Goal: Task Accomplishment & Management: Manage account settings

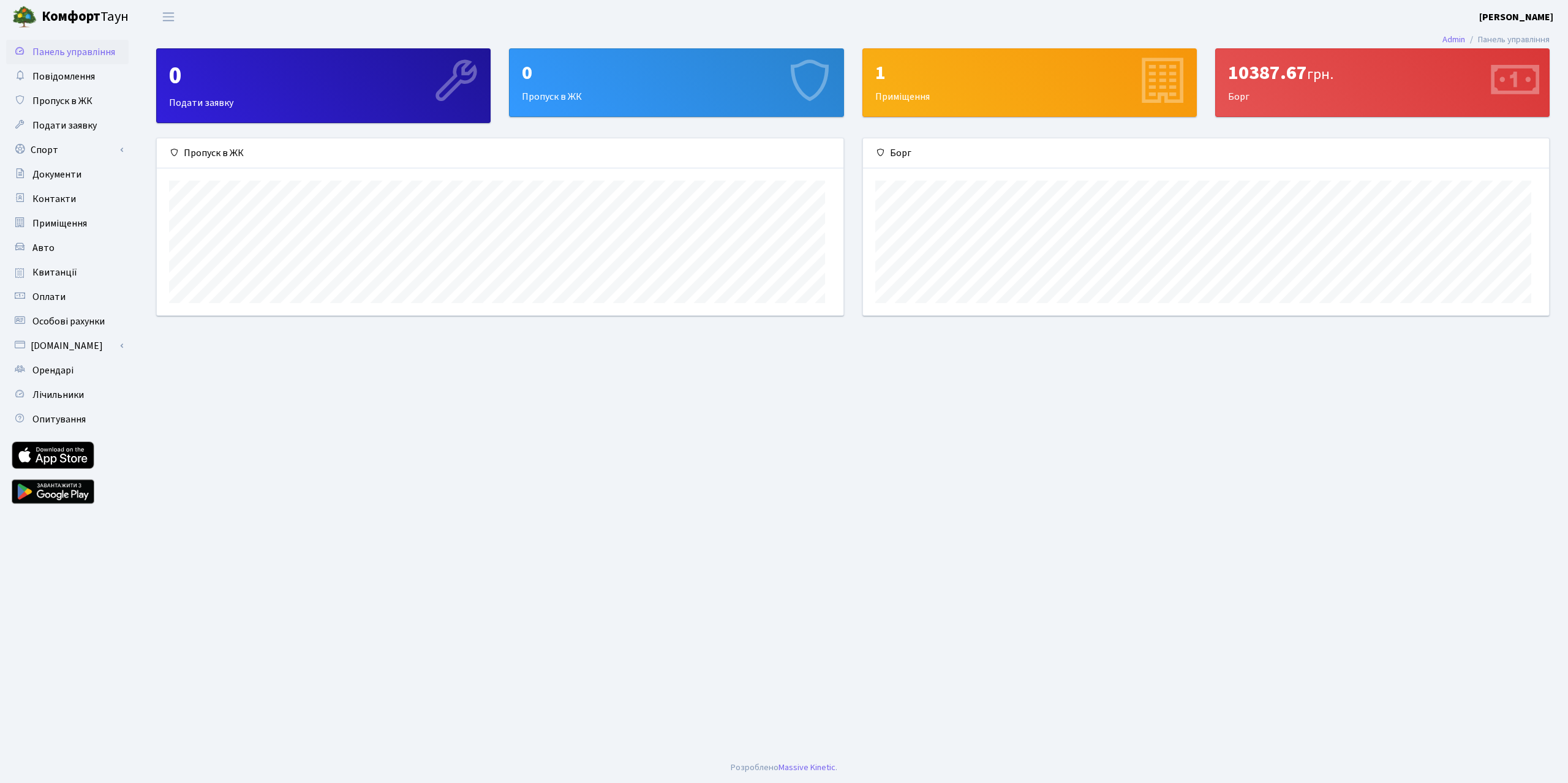
scroll to position [190, 686]
click at [77, 279] on span "Квитанції" at bounding box center [54, 273] width 45 height 14
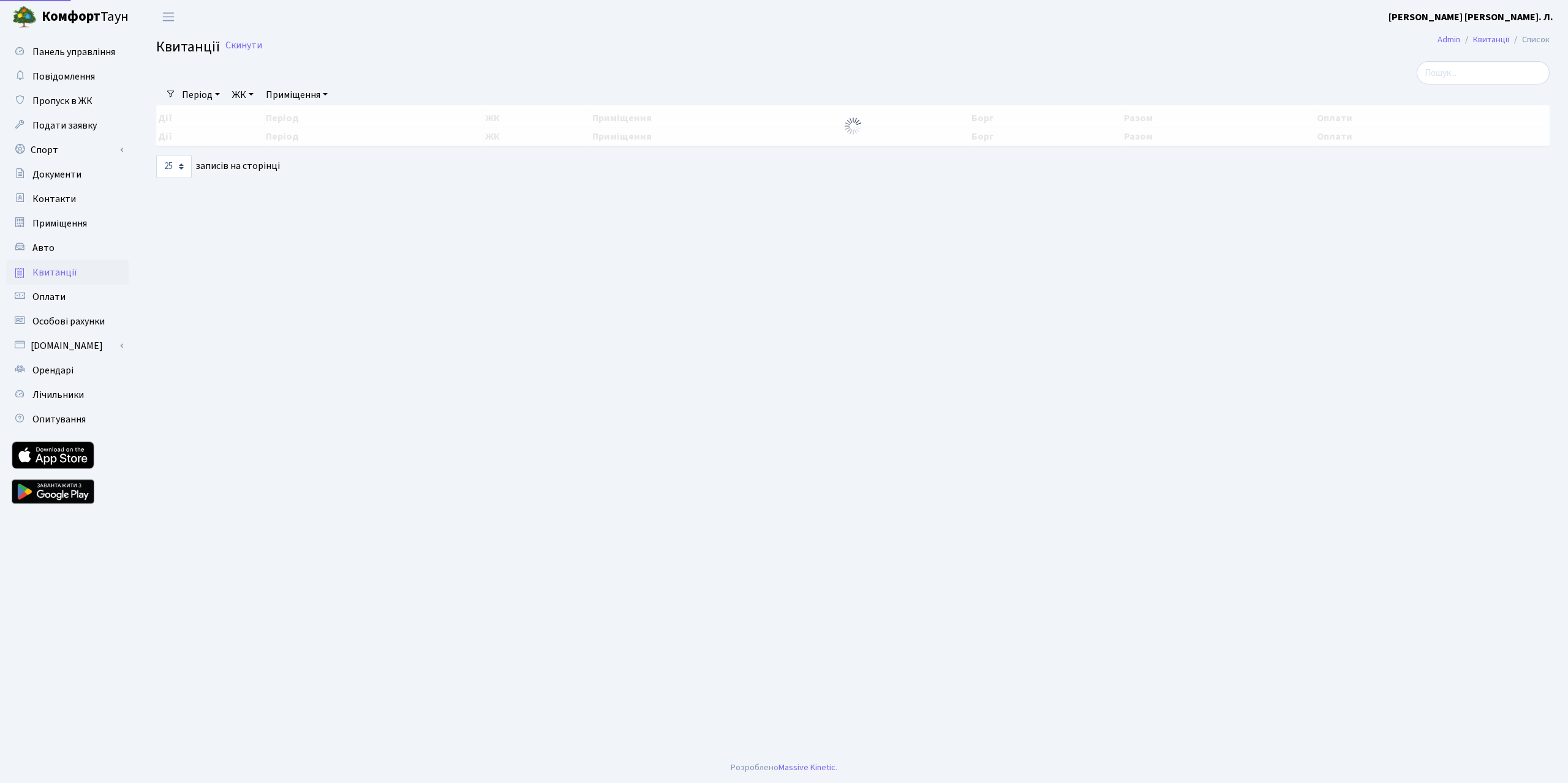
select select "25"
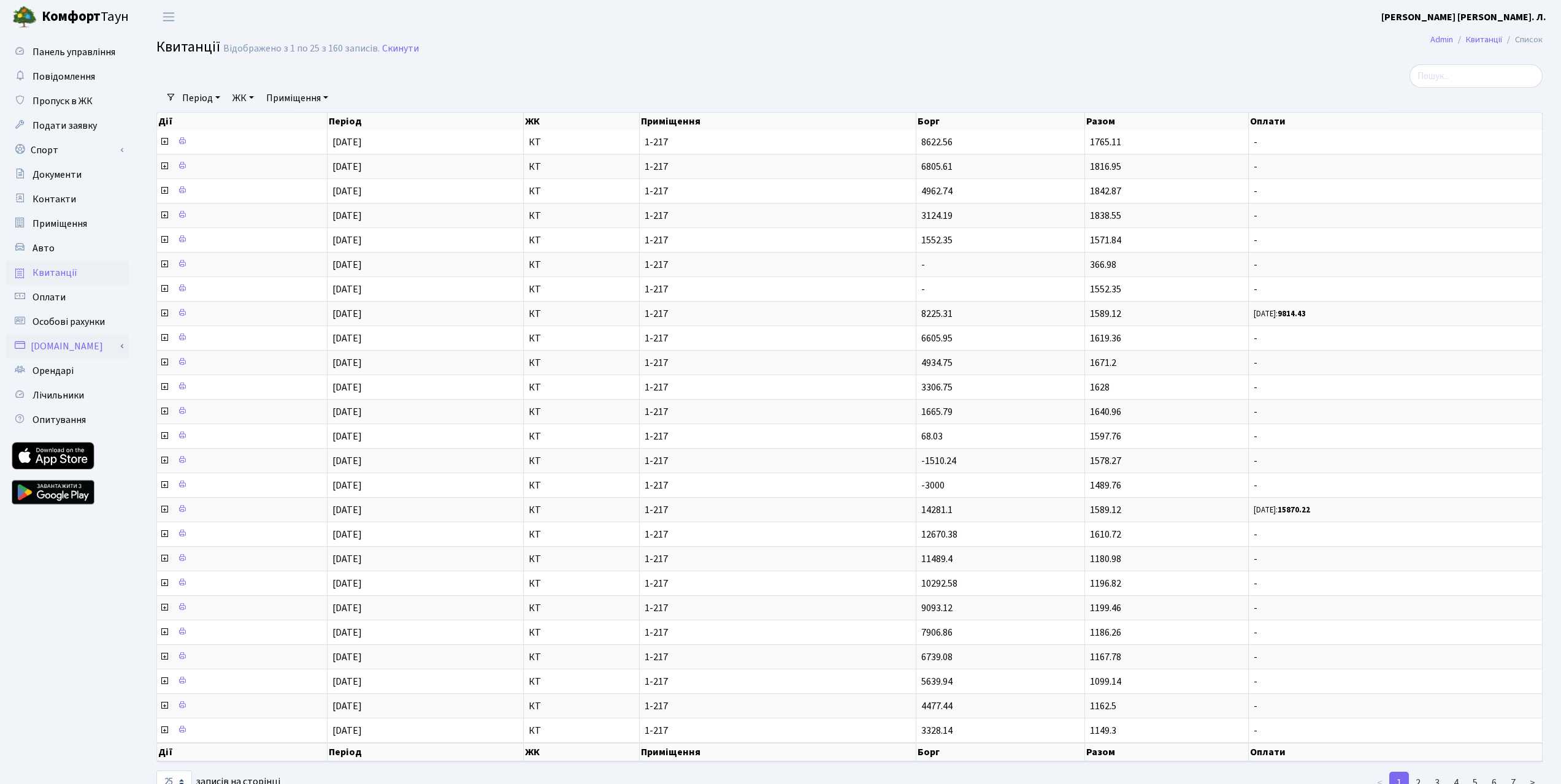
click at [68, 359] on link "[DOMAIN_NAME]" at bounding box center [67, 346] width 123 height 25
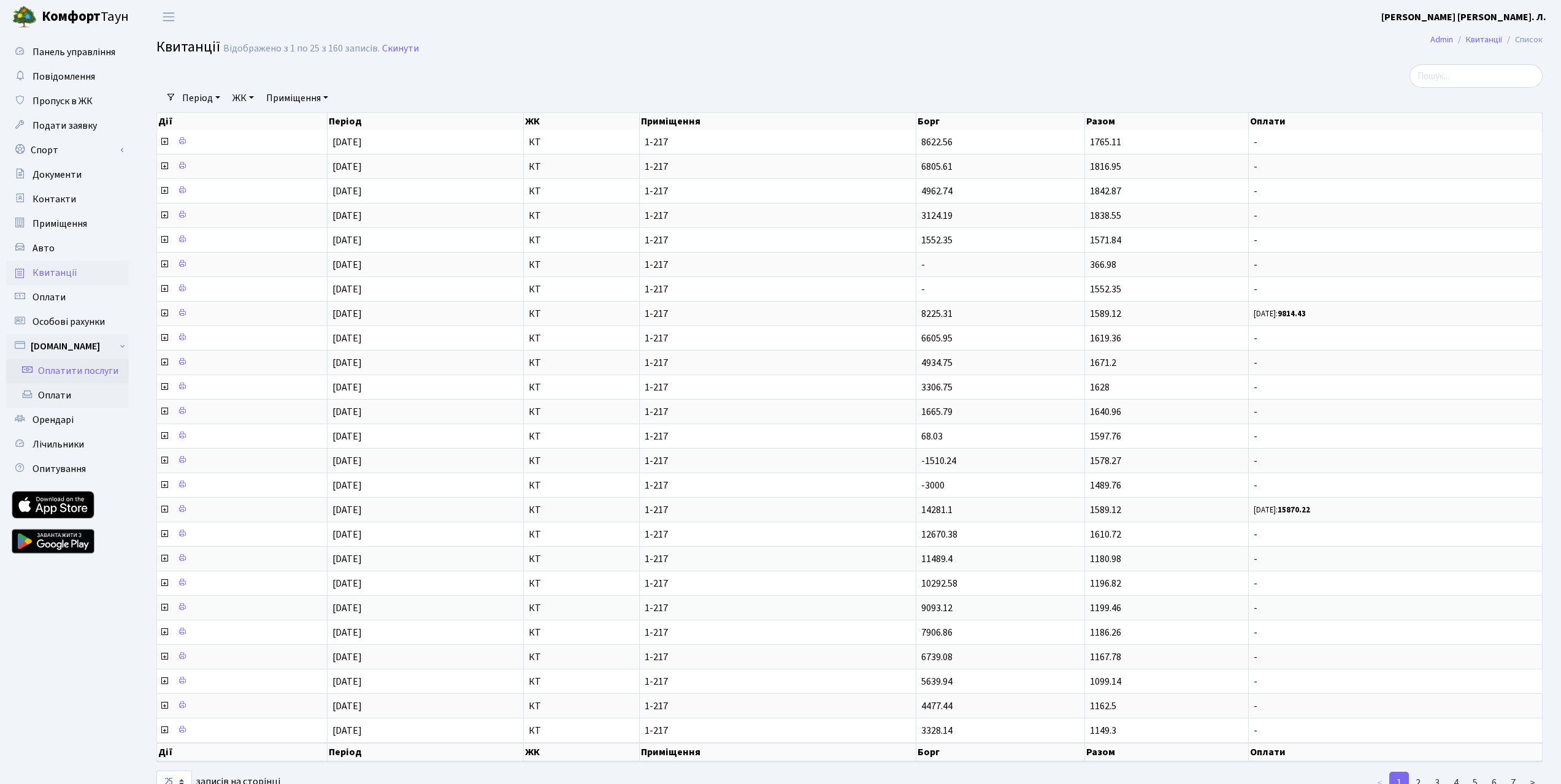
click at [63, 383] on link "Оплатити послуги" at bounding box center [67, 370] width 123 height 25
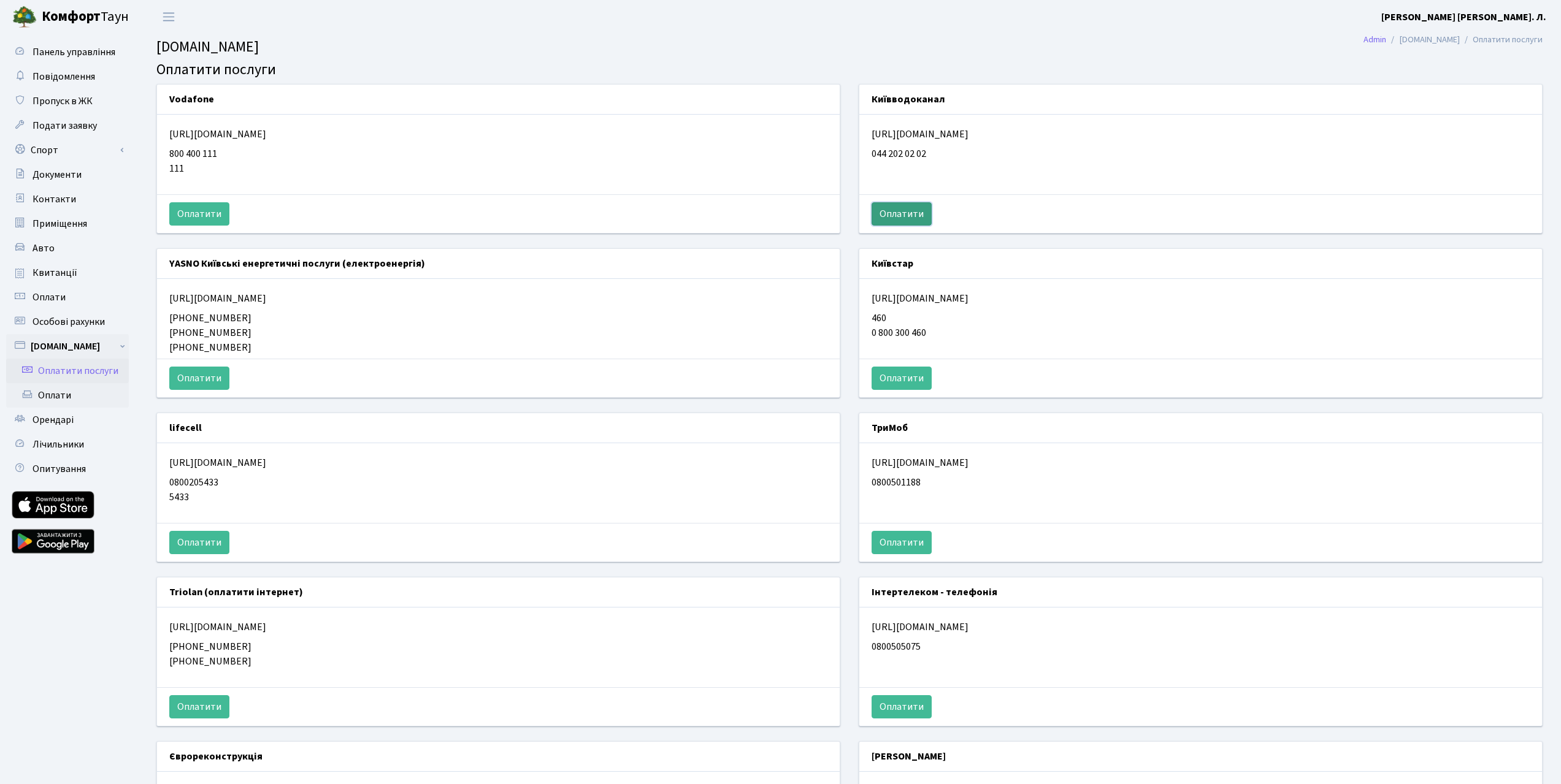
click at [920, 225] on button "Оплатити" at bounding box center [901, 214] width 60 height 23
click at [61, 408] on link "Оплати" at bounding box center [67, 395] width 123 height 25
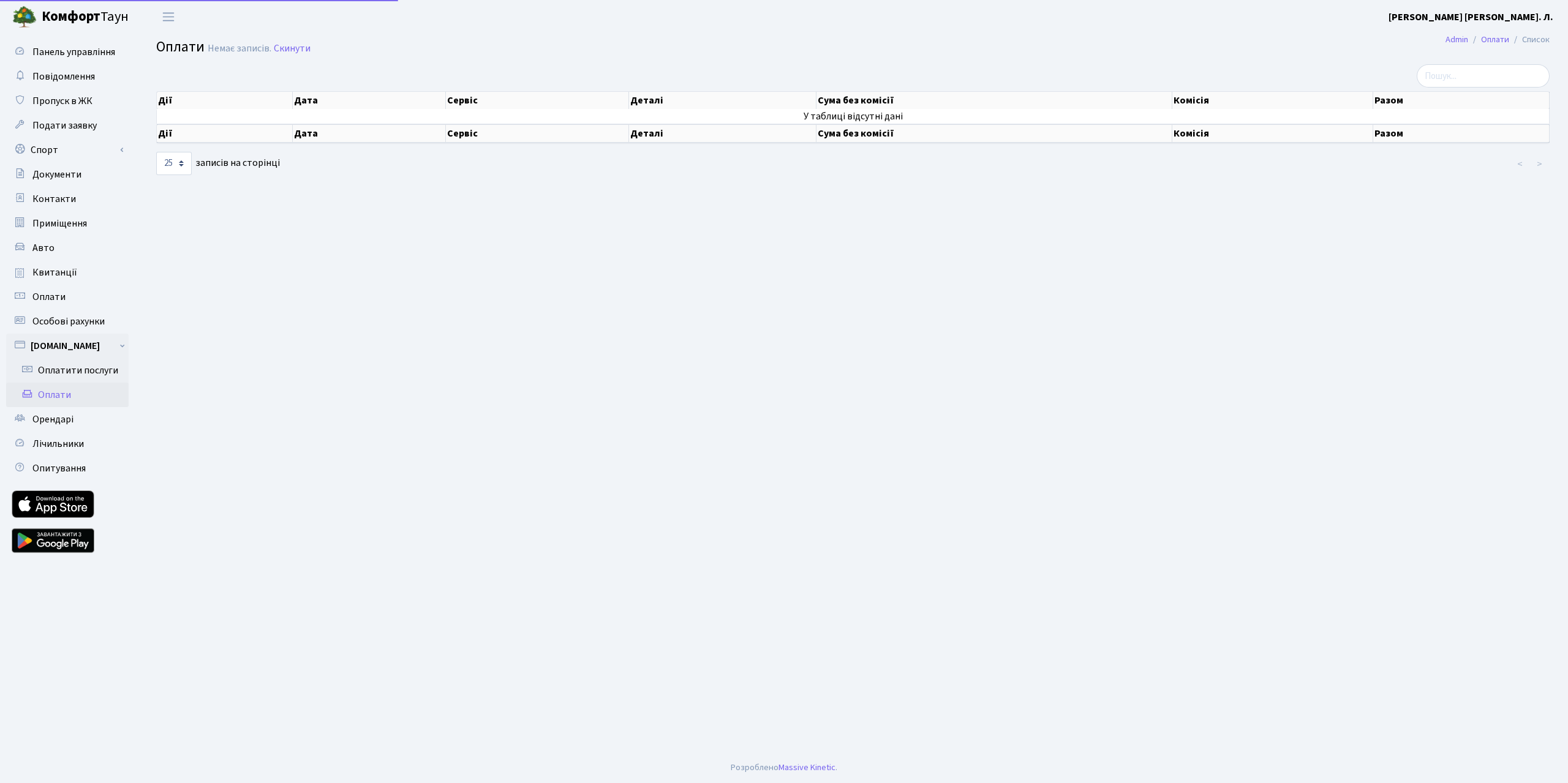
select select "25"
click at [82, 450] on span "Лічильники" at bounding box center [58, 444] width 52 height 14
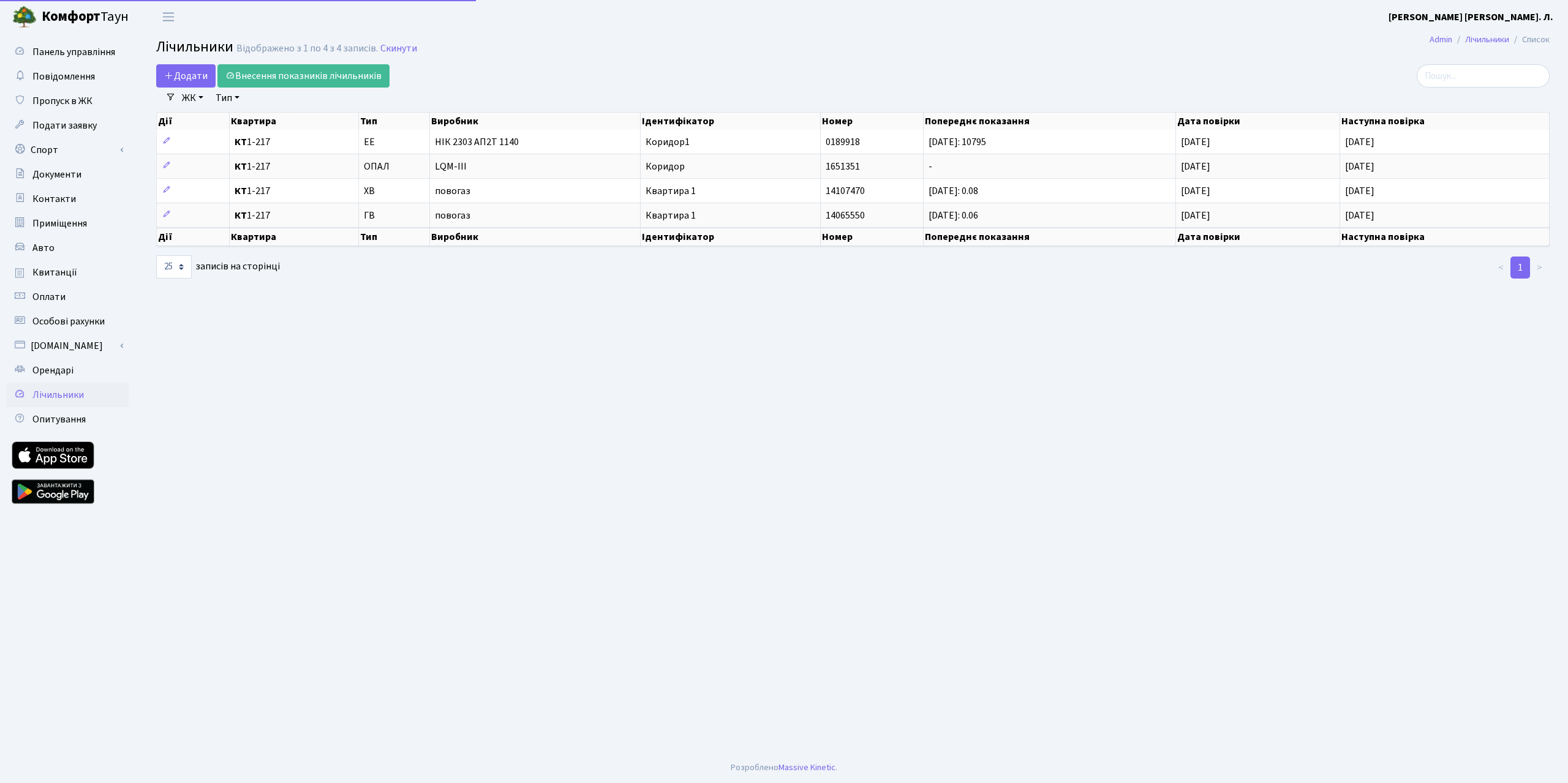
select select "25"
click at [36, 309] on link "Оплати" at bounding box center [67, 296] width 123 height 25
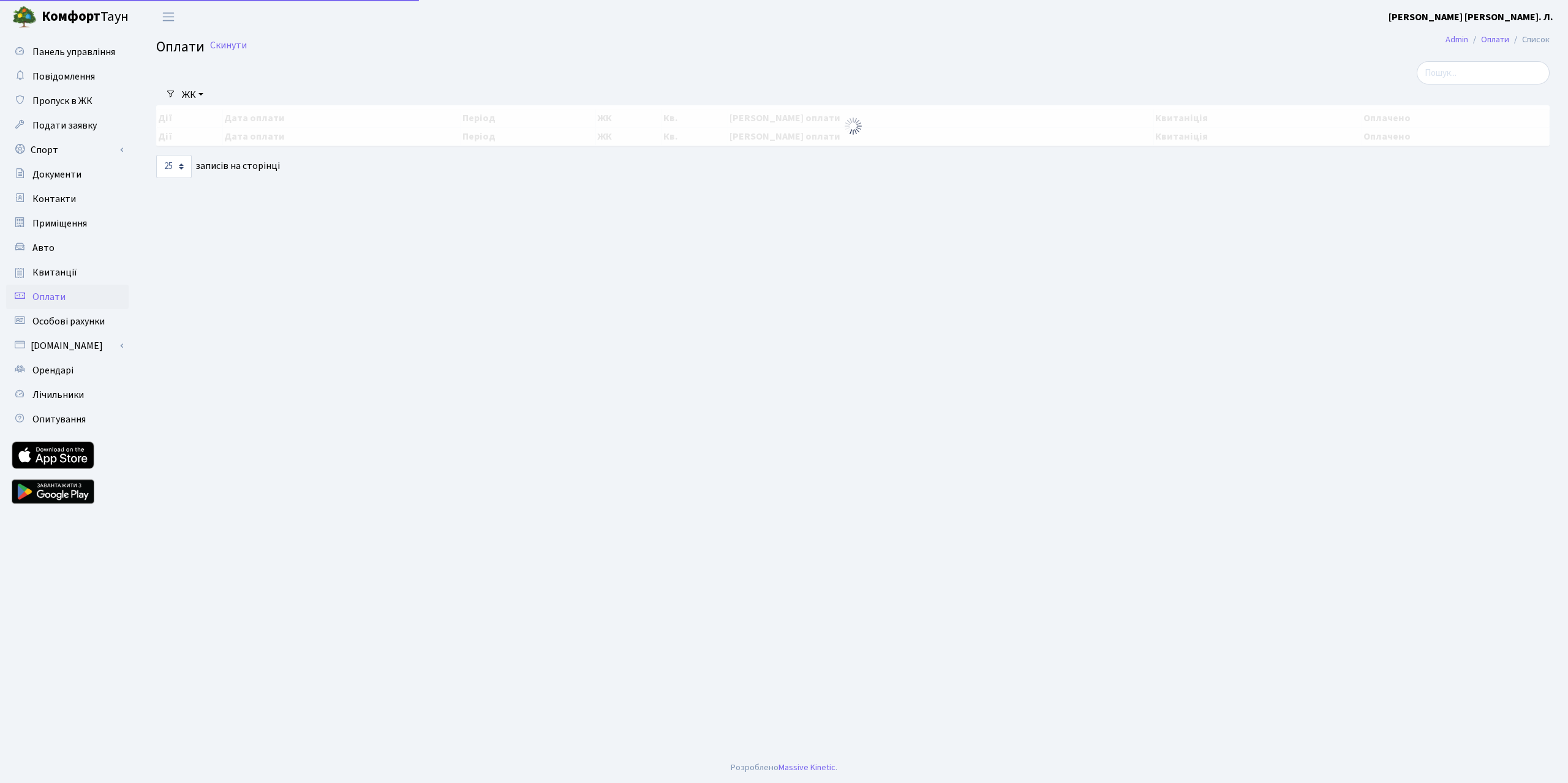
select select "25"
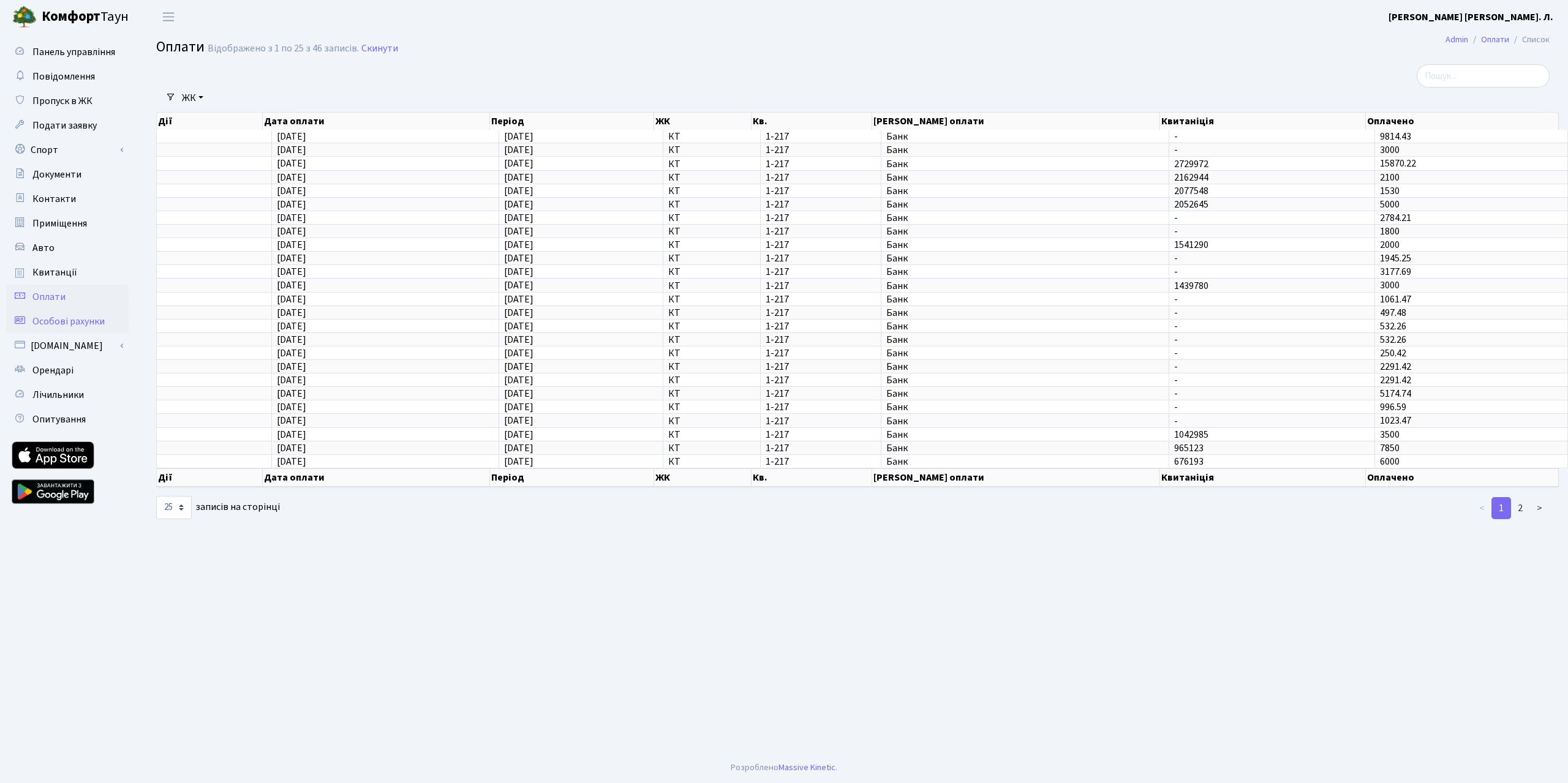
click at [52, 328] on span "Особові рахунки" at bounding box center [68, 322] width 72 height 14
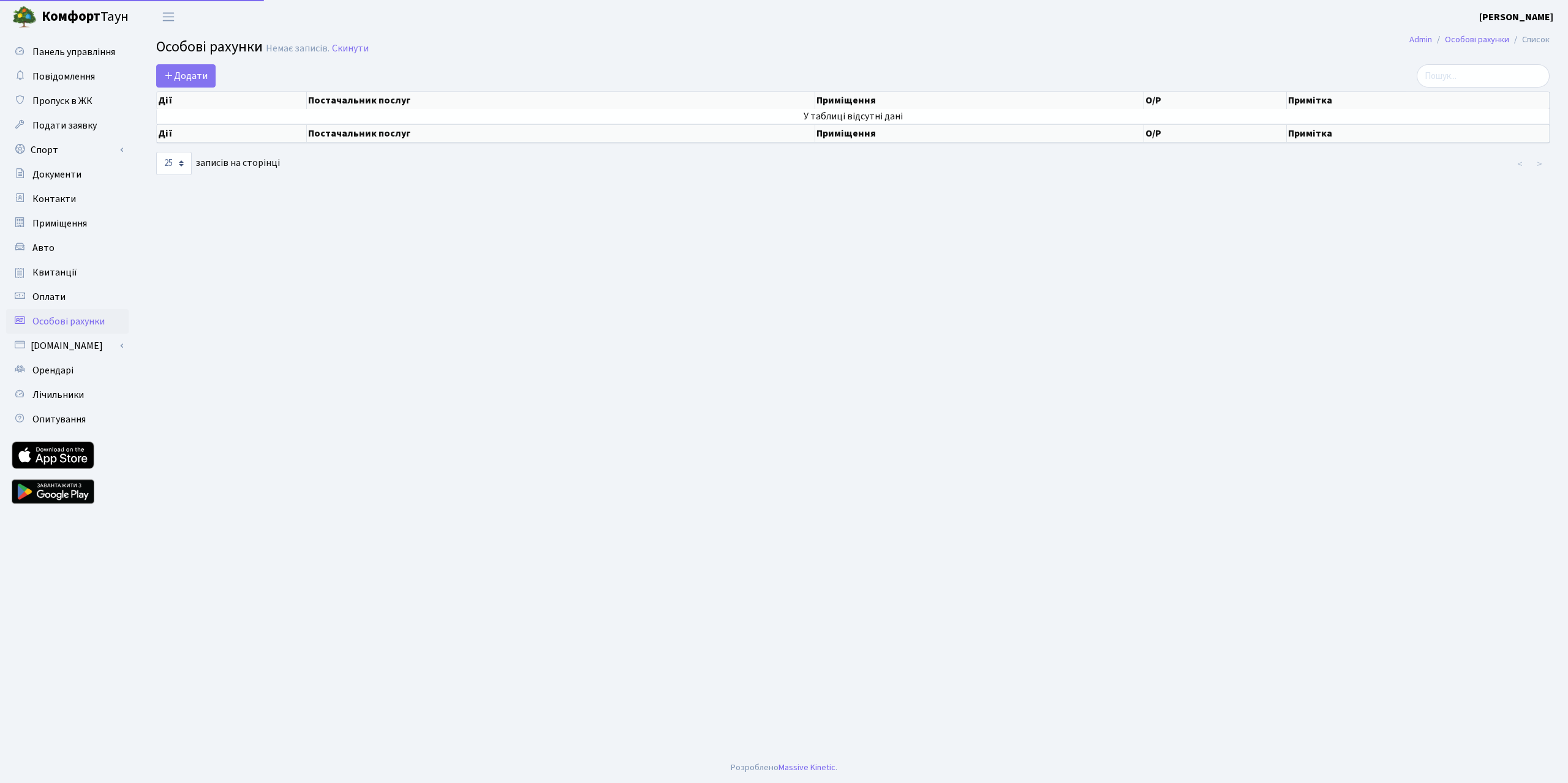
select select "25"
click at [207, 83] on span "Додати" at bounding box center [185, 76] width 43 height 14
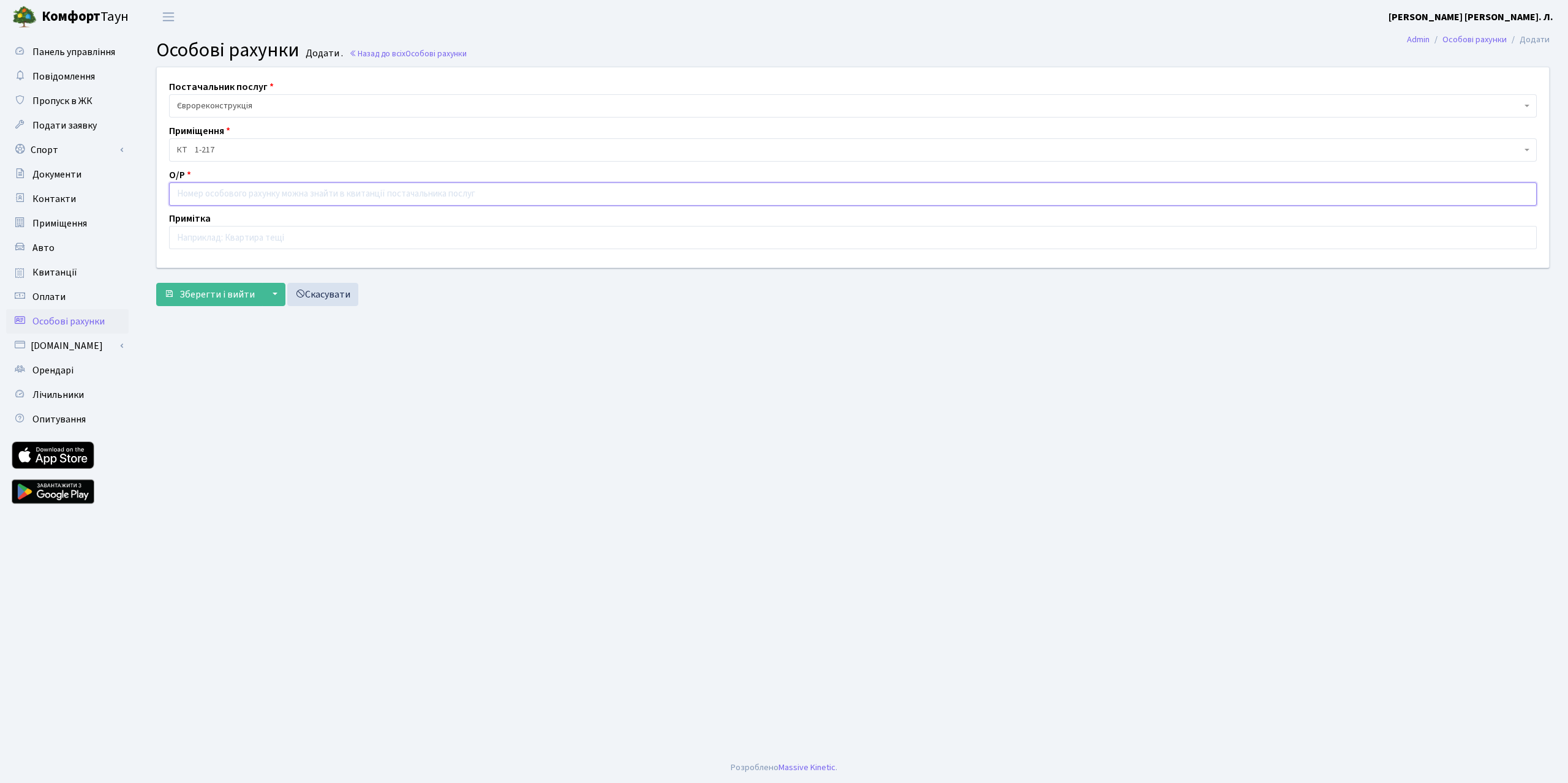
click at [250, 206] on input "text" at bounding box center [853, 194] width 1367 height 23
click at [156, 283] on button "Зберегти і вийти" at bounding box center [209, 294] width 107 height 23
type input "01010217."
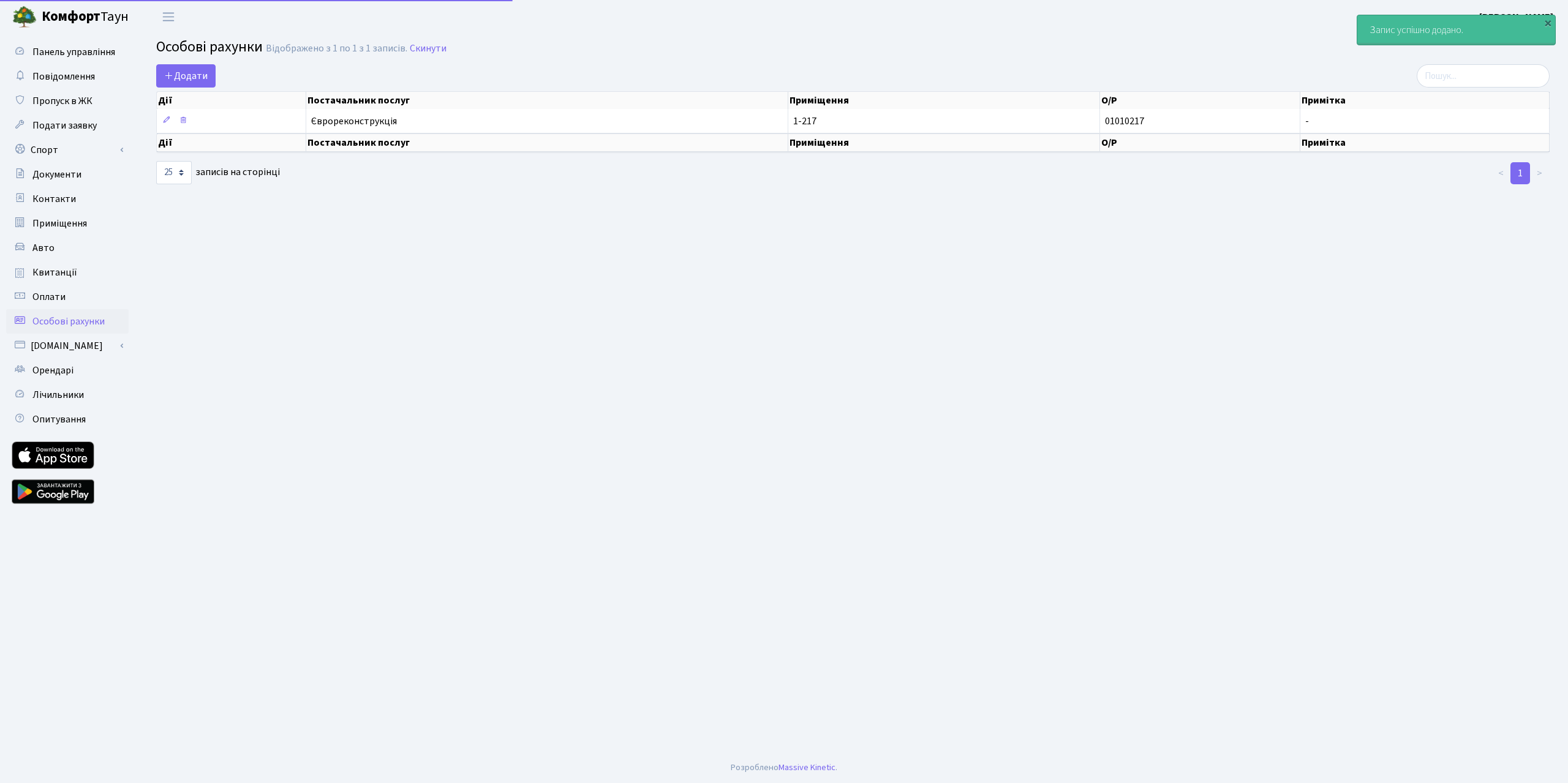
select select "25"
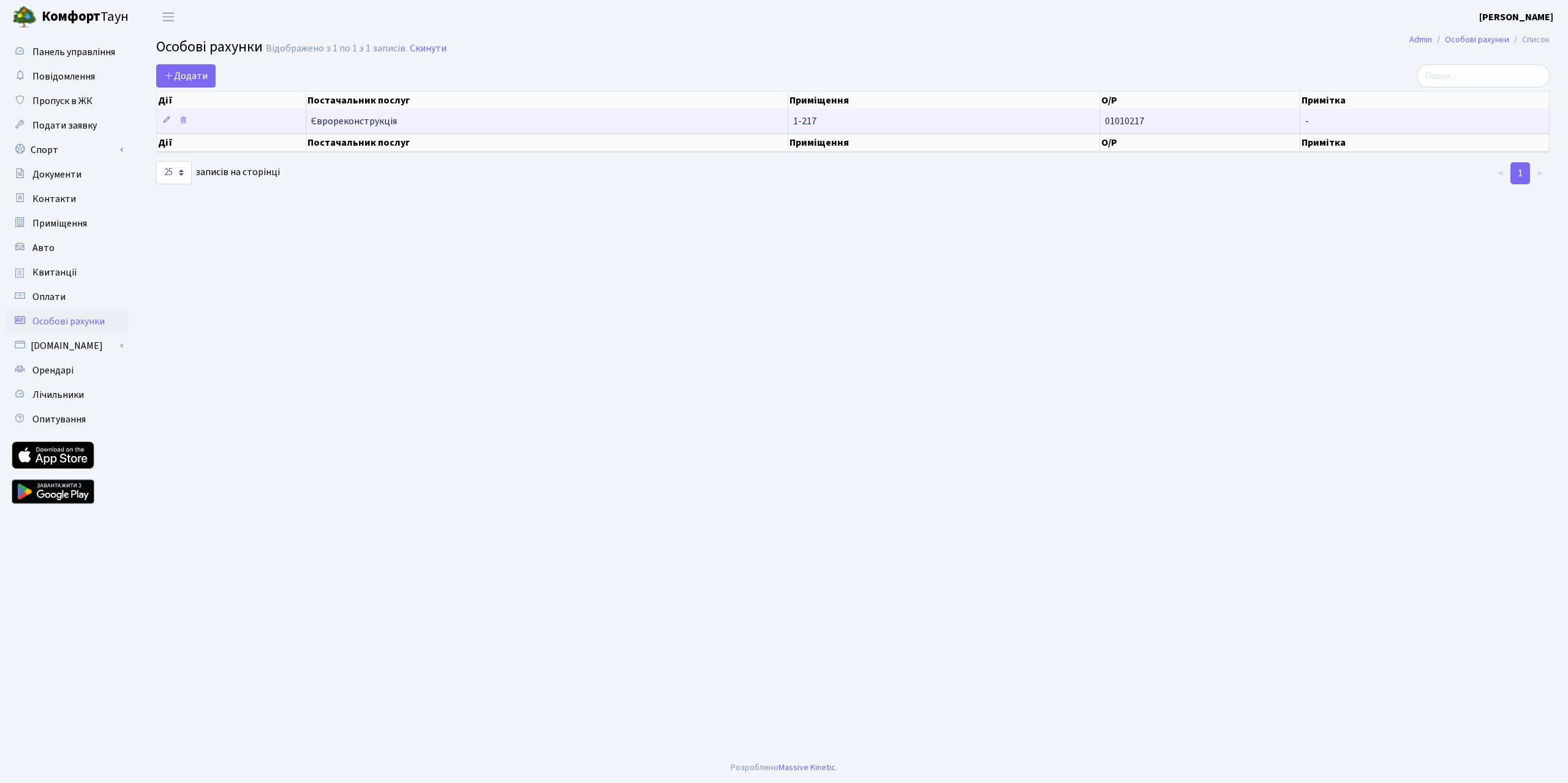
click at [362, 126] on span "Єврореконструкція" at bounding box center [546, 121] width 472 height 10
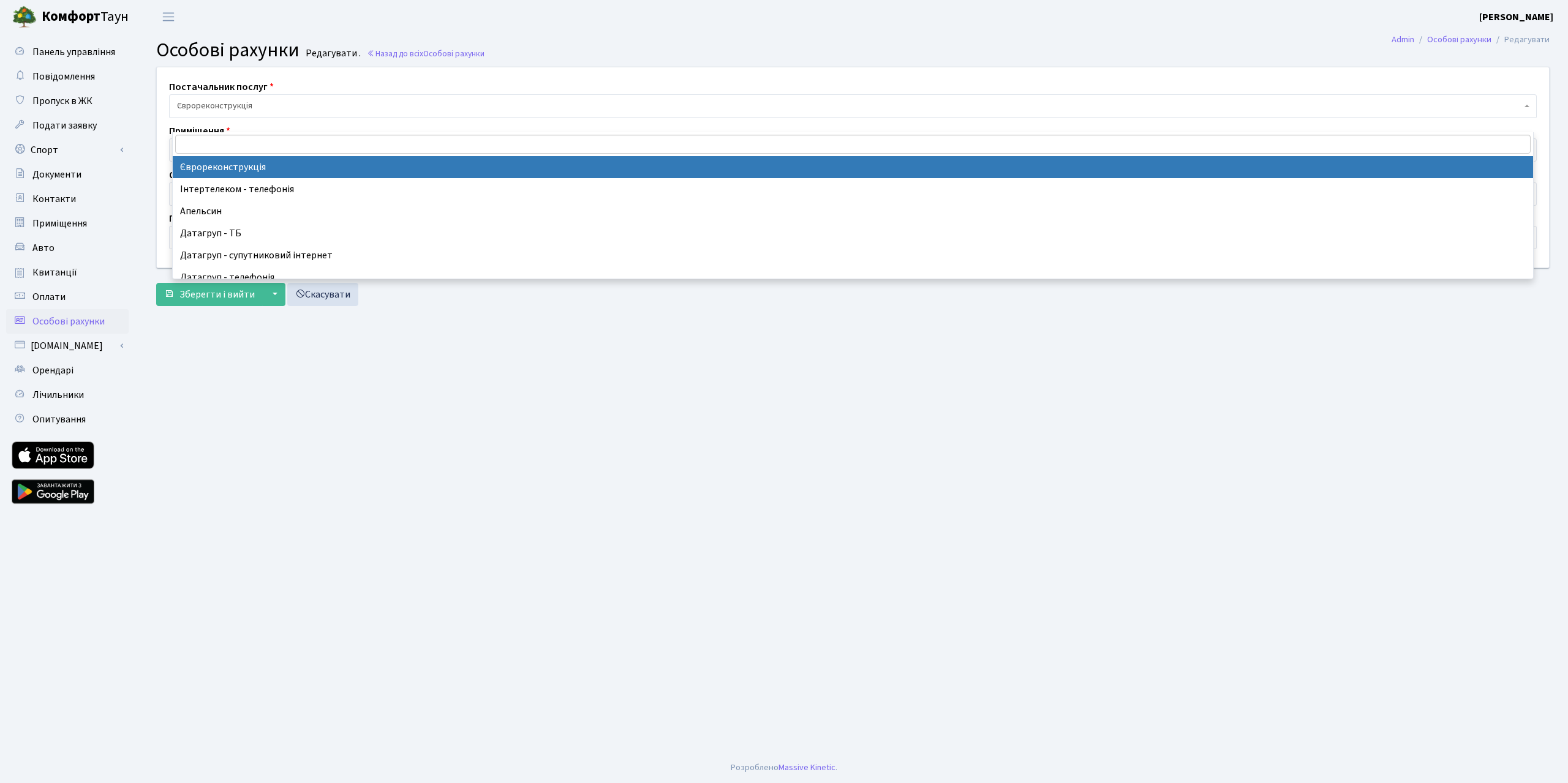
click at [285, 112] on span "Єврореконструкція" at bounding box center [849, 106] width 1344 height 12
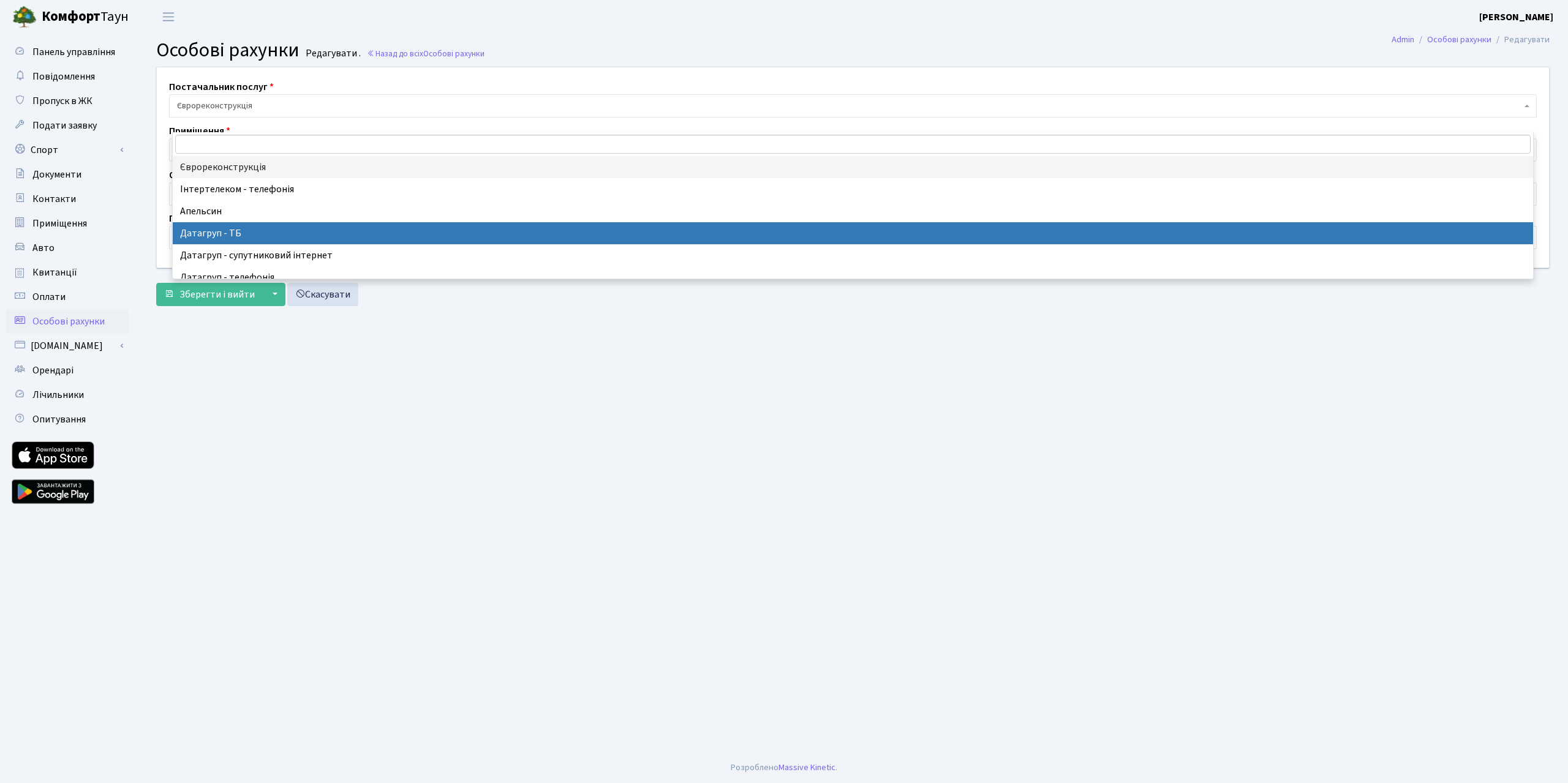
click at [302, 312] on div "Постачальник послуг Єврореконструкція Інтертелеком - телефонія Апельсин Датагру…" at bounding box center [853, 189] width 1411 height 245
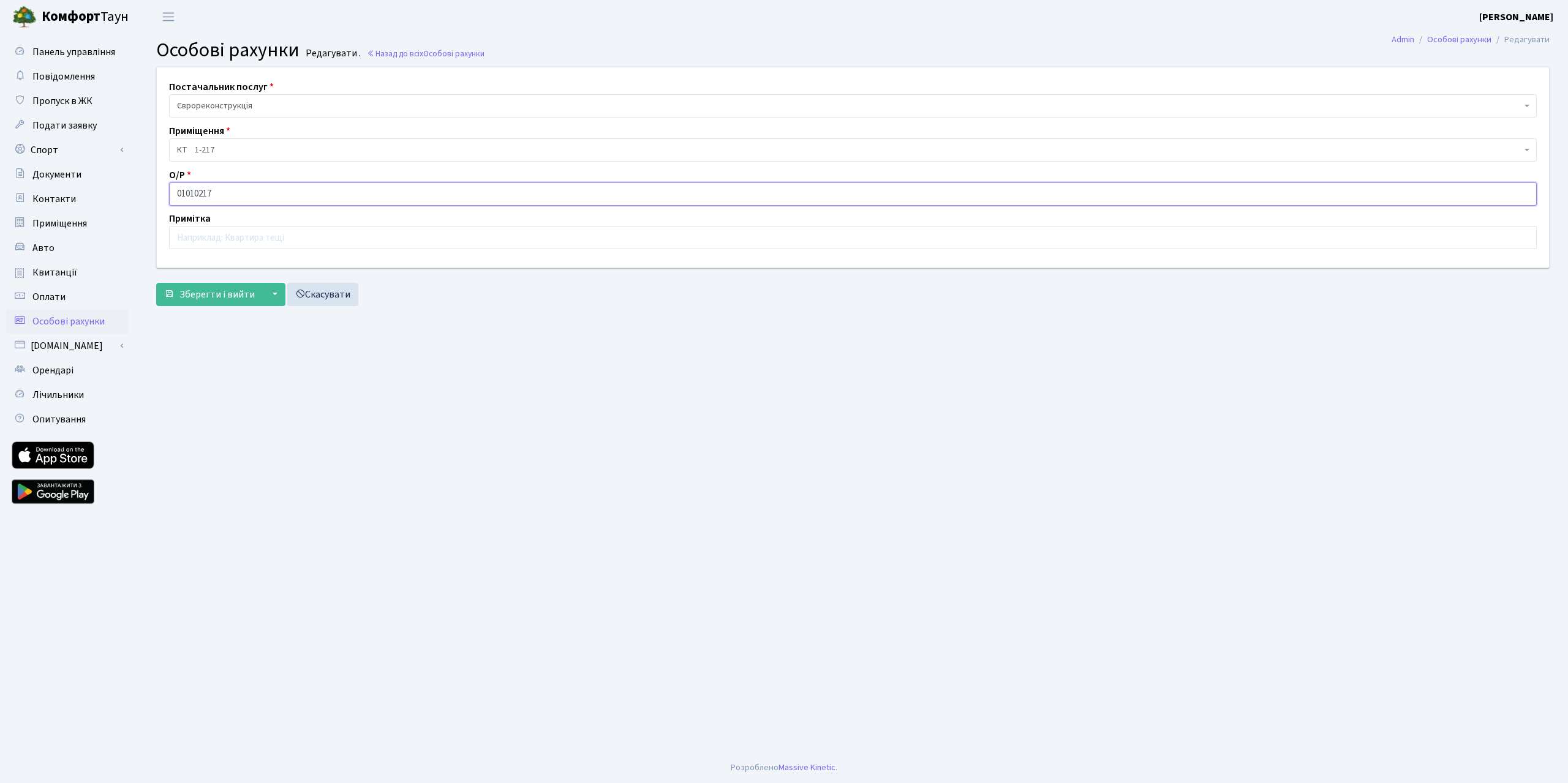
click at [266, 206] on input "01010217" at bounding box center [853, 194] width 1367 height 23
paste input "212259"
type input "212259"
click at [156, 283] on button "Зберегти і вийти" at bounding box center [209, 294] width 107 height 23
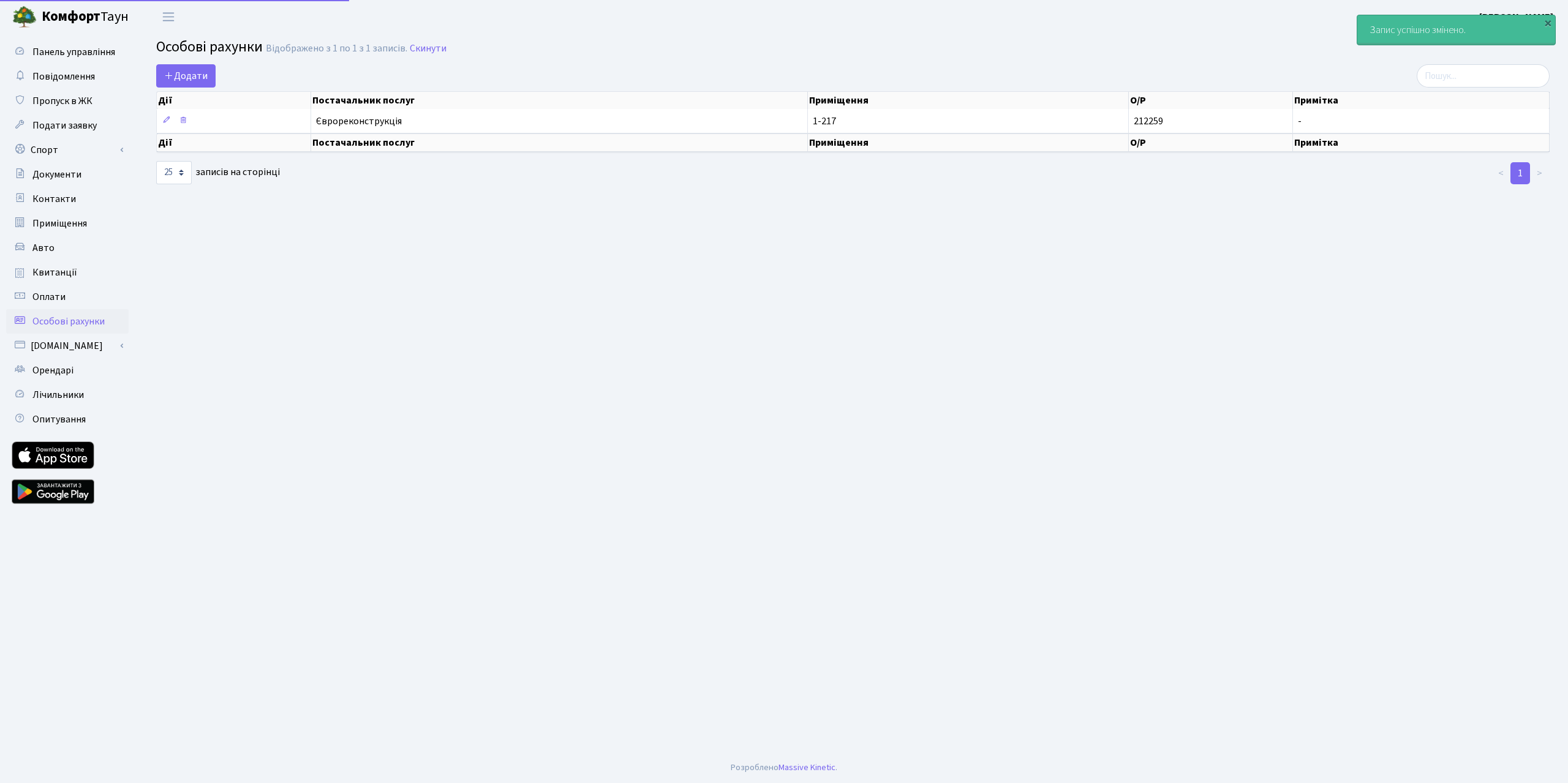
select select "25"
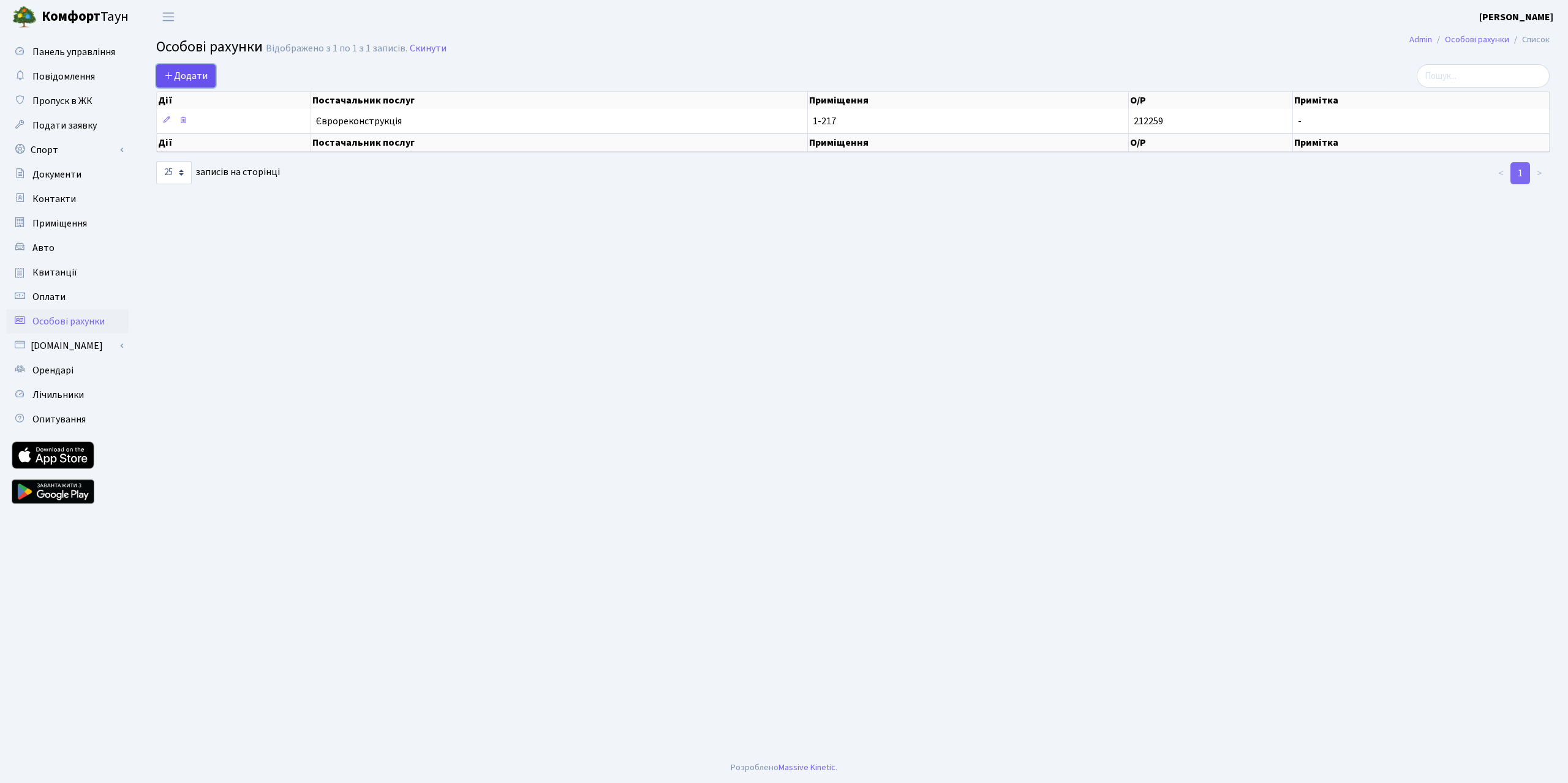
click at [205, 83] on span "Додати" at bounding box center [185, 76] width 43 height 14
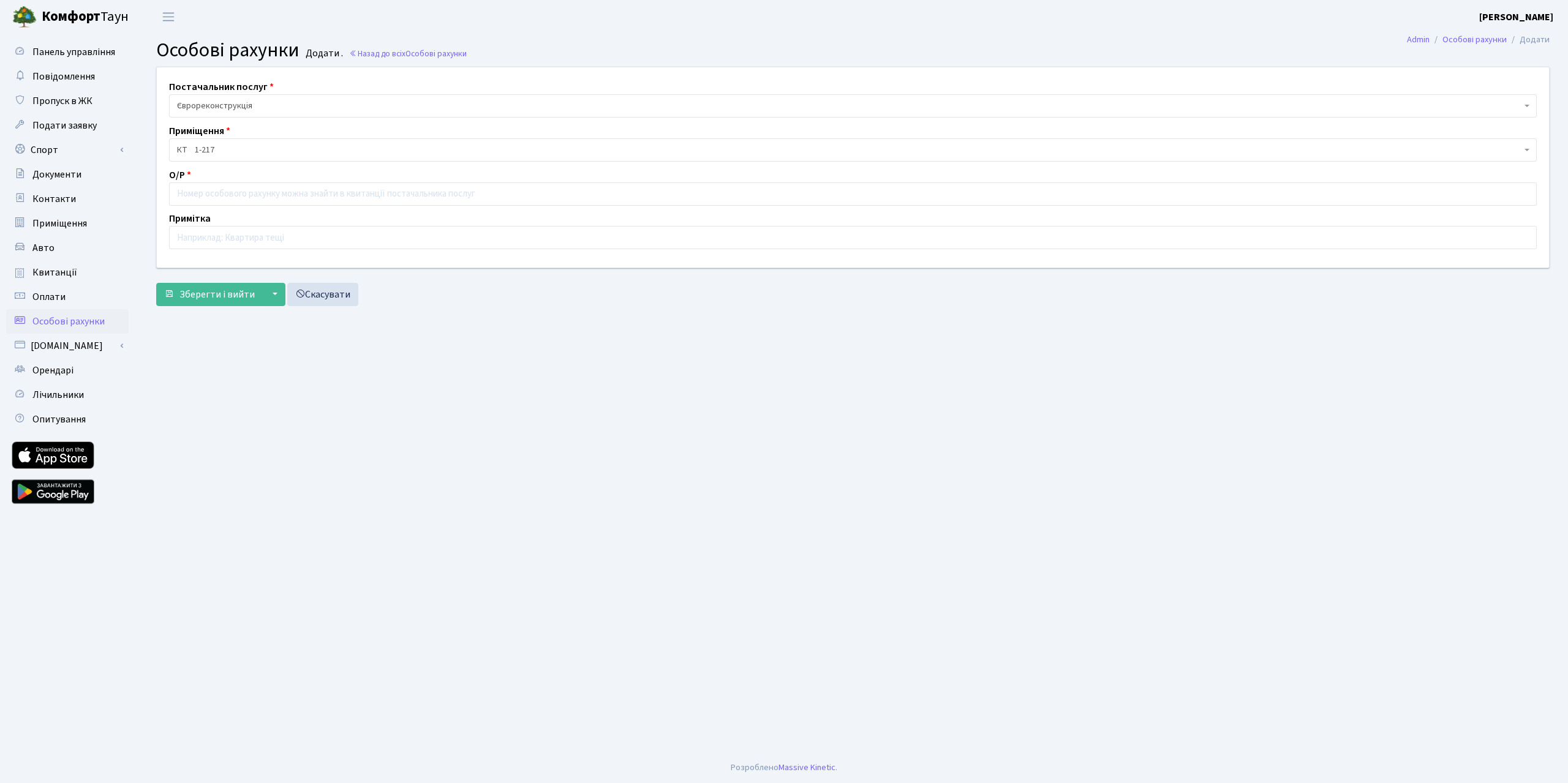
click at [243, 112] on span "Єврореконструкція" at bounding box center [849, 106] width 1344 height 12
select select "1"
click at [218, 206] on input "text" at bounding box center [853, 194] width 1367 height 23
paste input "0069932"
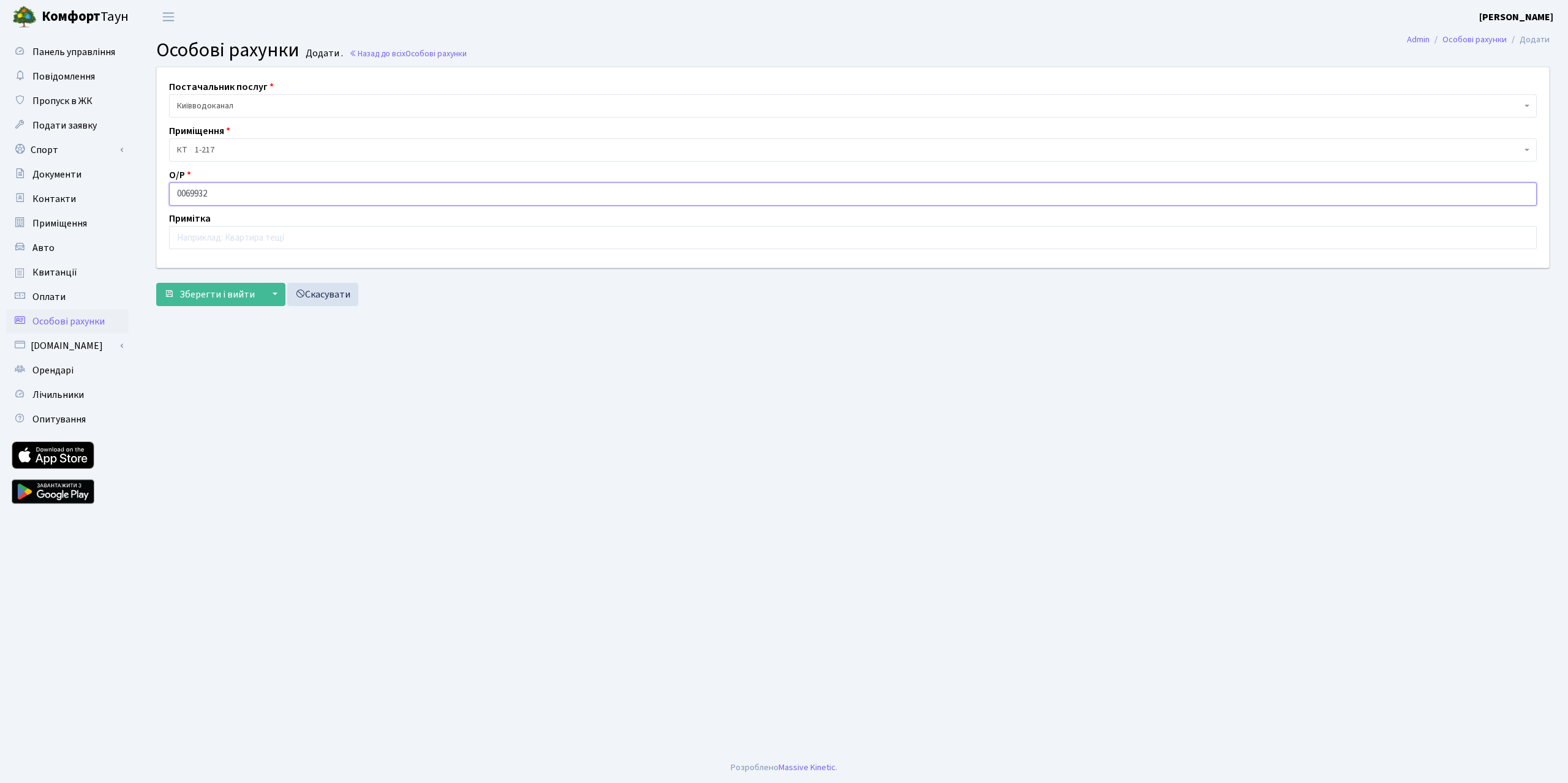
type input "0069932"
click at [156, 283] on button "Зберегти і вийти" at bounding box center [209, 294] width 107 height 23
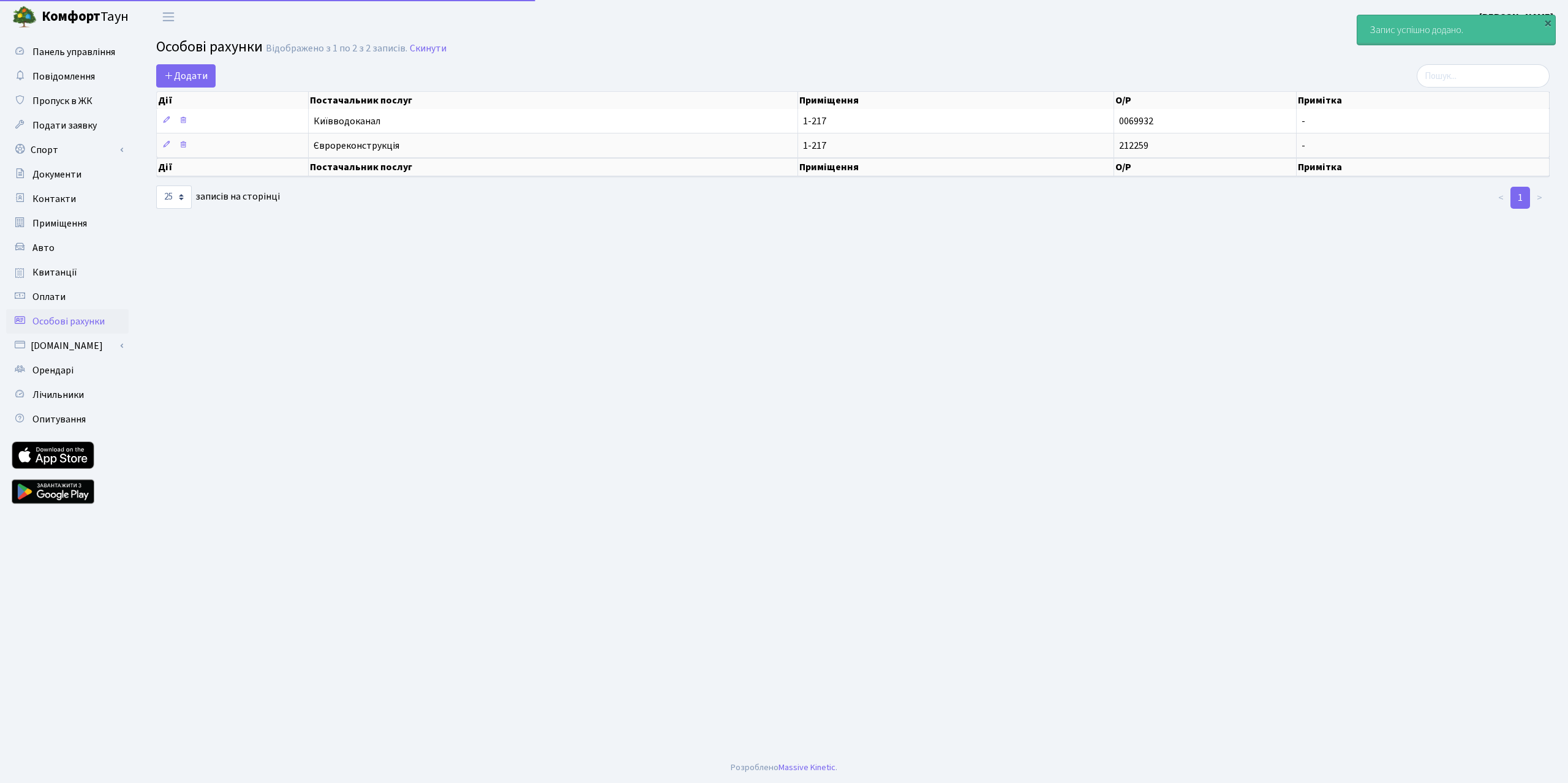
select select "25"
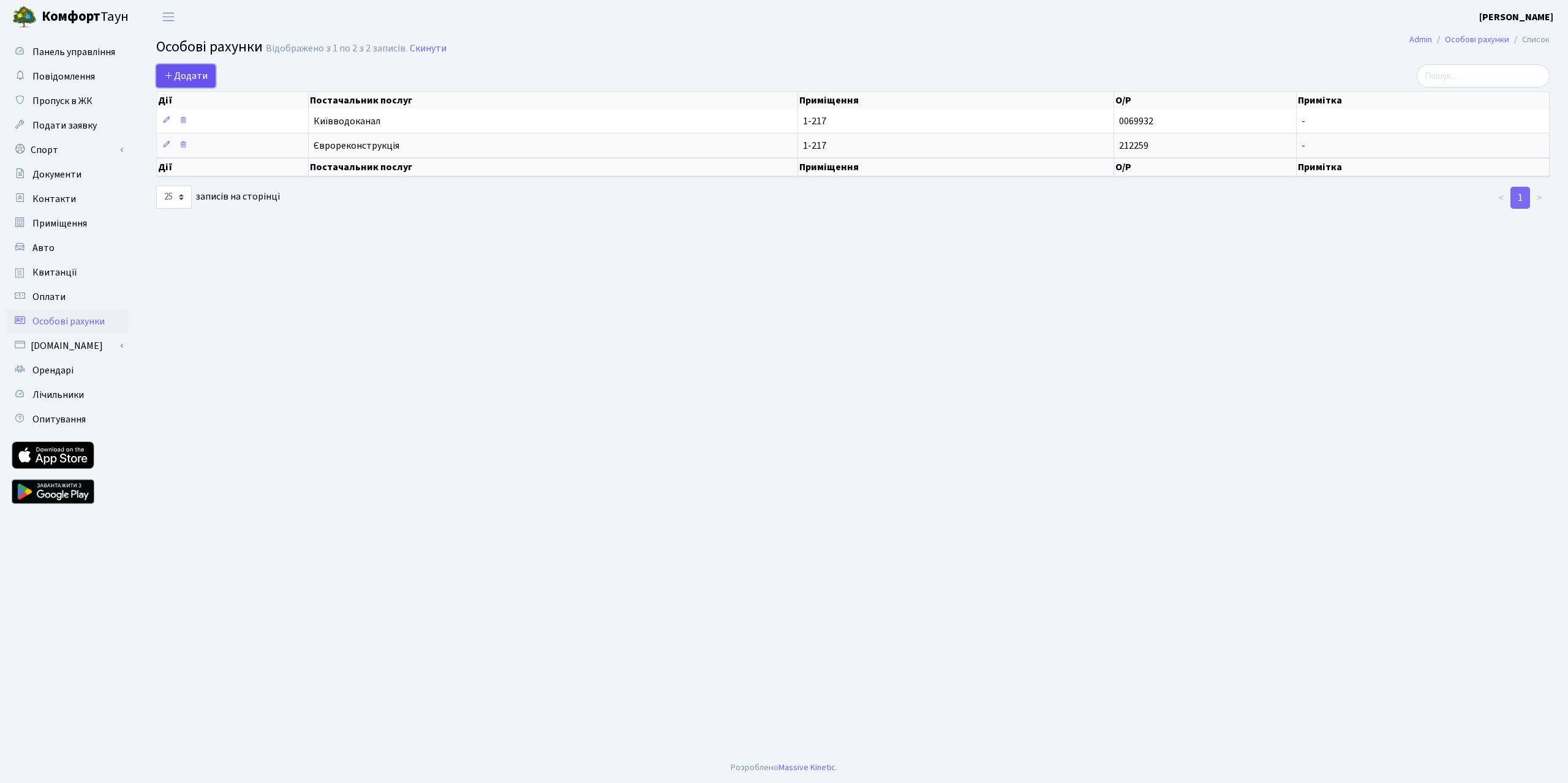
click at [202, 83] on span "Додати" at bounding box center [185, 76] width 43 height 14
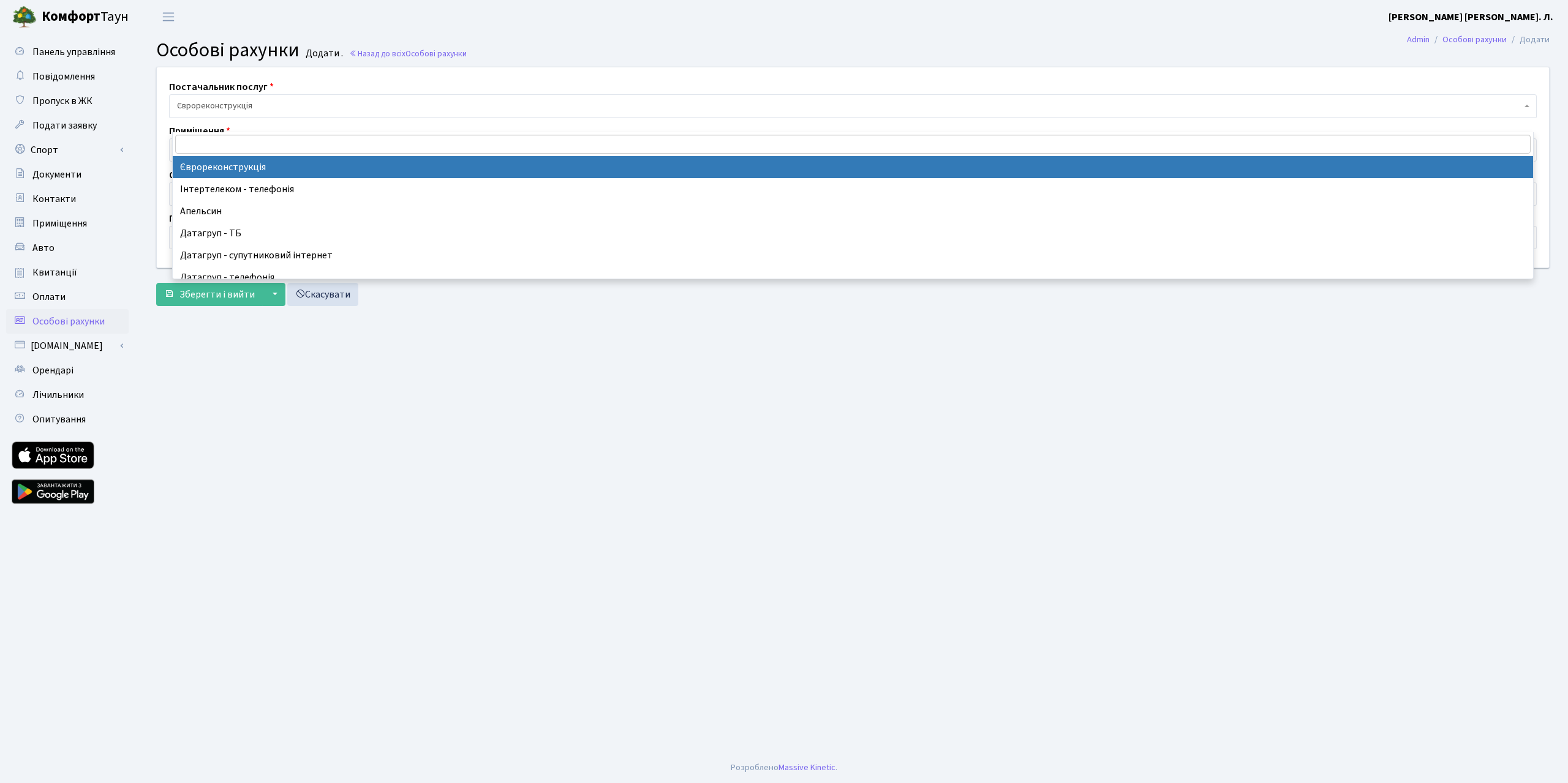
click at [235, 112] on span "Єврореконструкція" at bounding box center [849, 106] width 1344 height 12
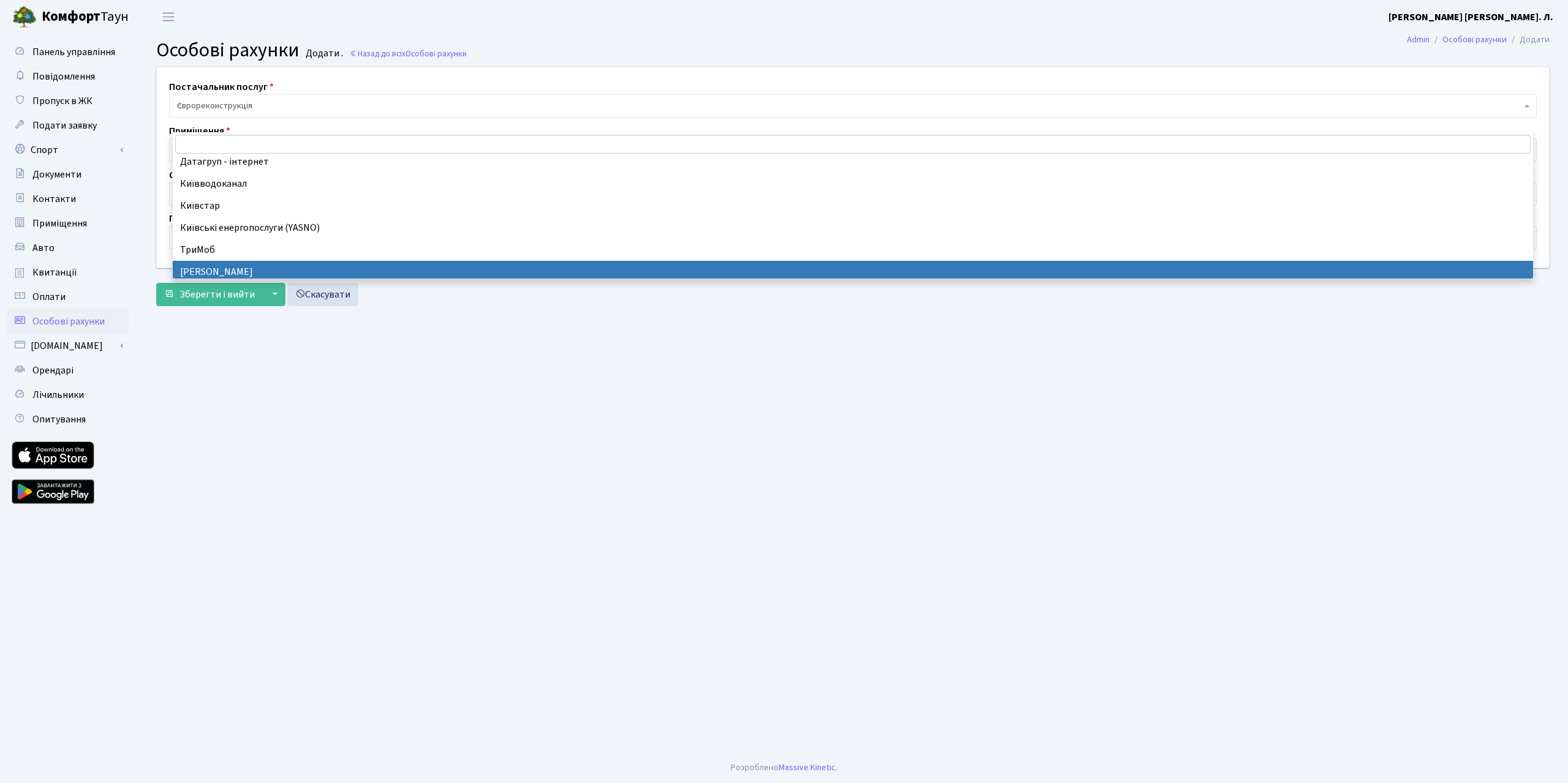
scroll to position [123, 0]
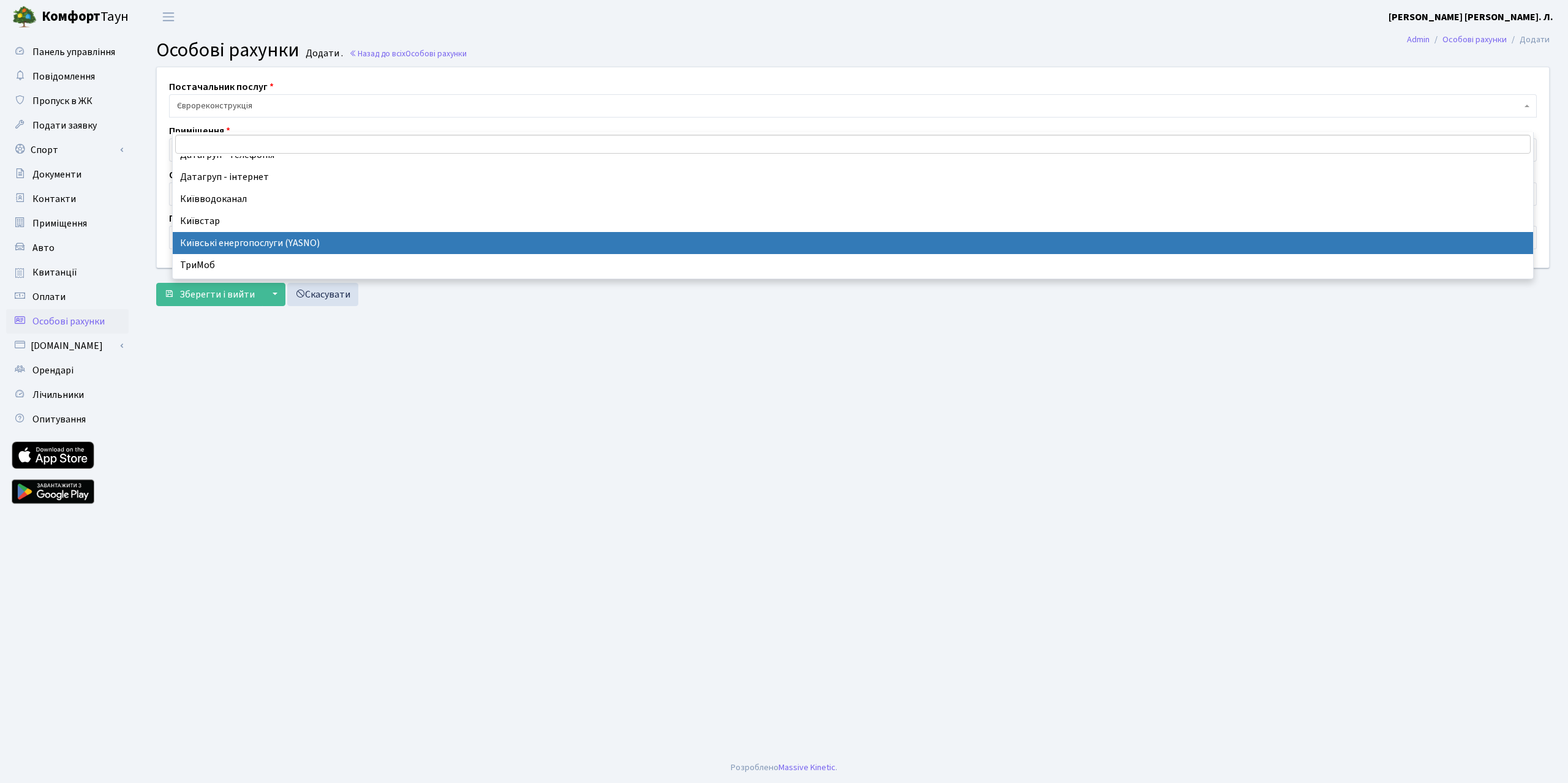
select select "2"
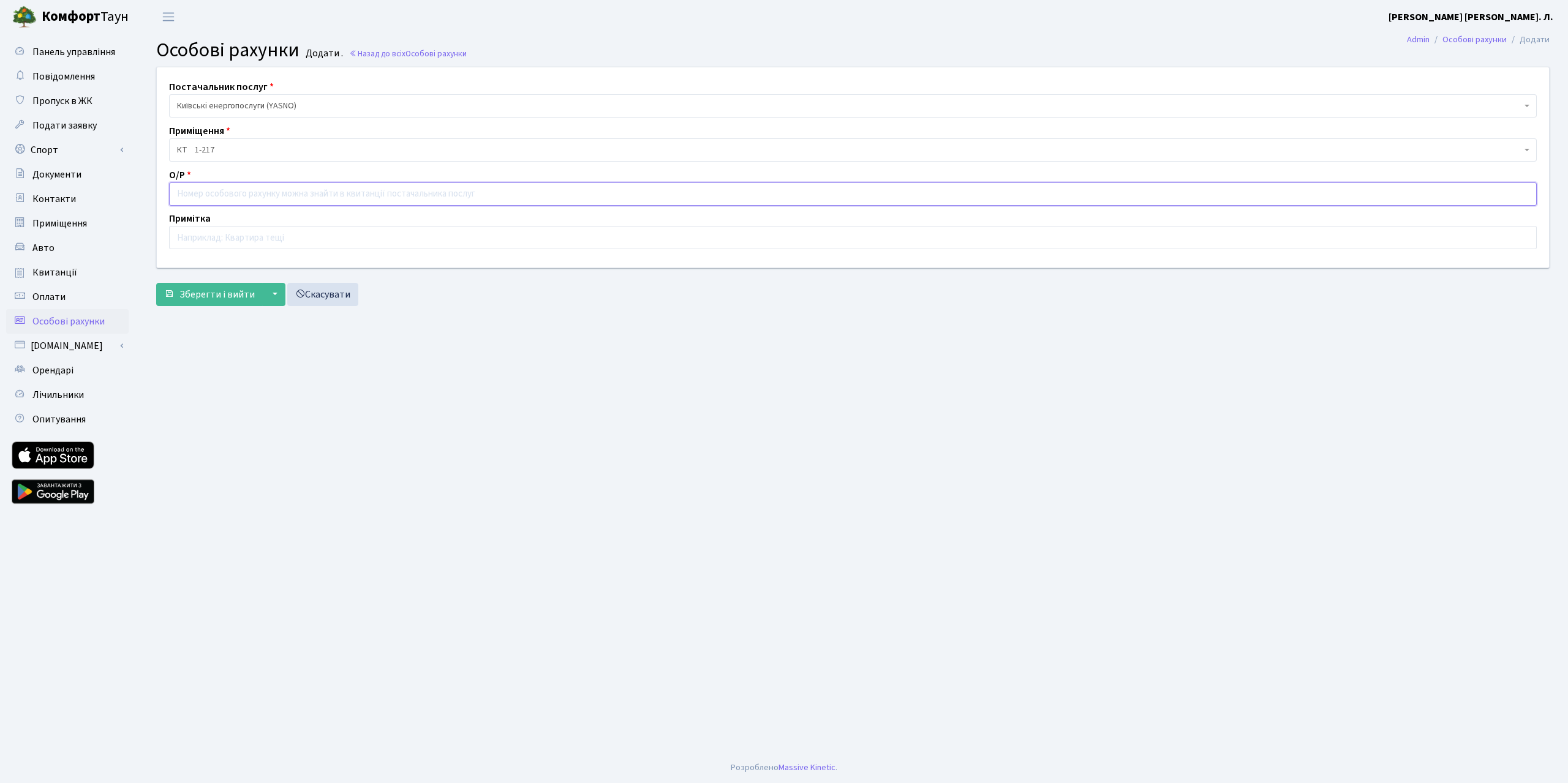
click at [235, 206] on input "text" at bounding box center [853, 194] width 1367 height 23
click at [257, 206] on input "text" at bounding box center [853, 194] width 1367 height 23
type input "09412521702"
click at [243, 249] on input "text" at bounding box center [853, 237] width 1367 height 23
click at [156, 283] on button "Зберегти і вийти" at bounding box center [209, 294] width 107 height 23
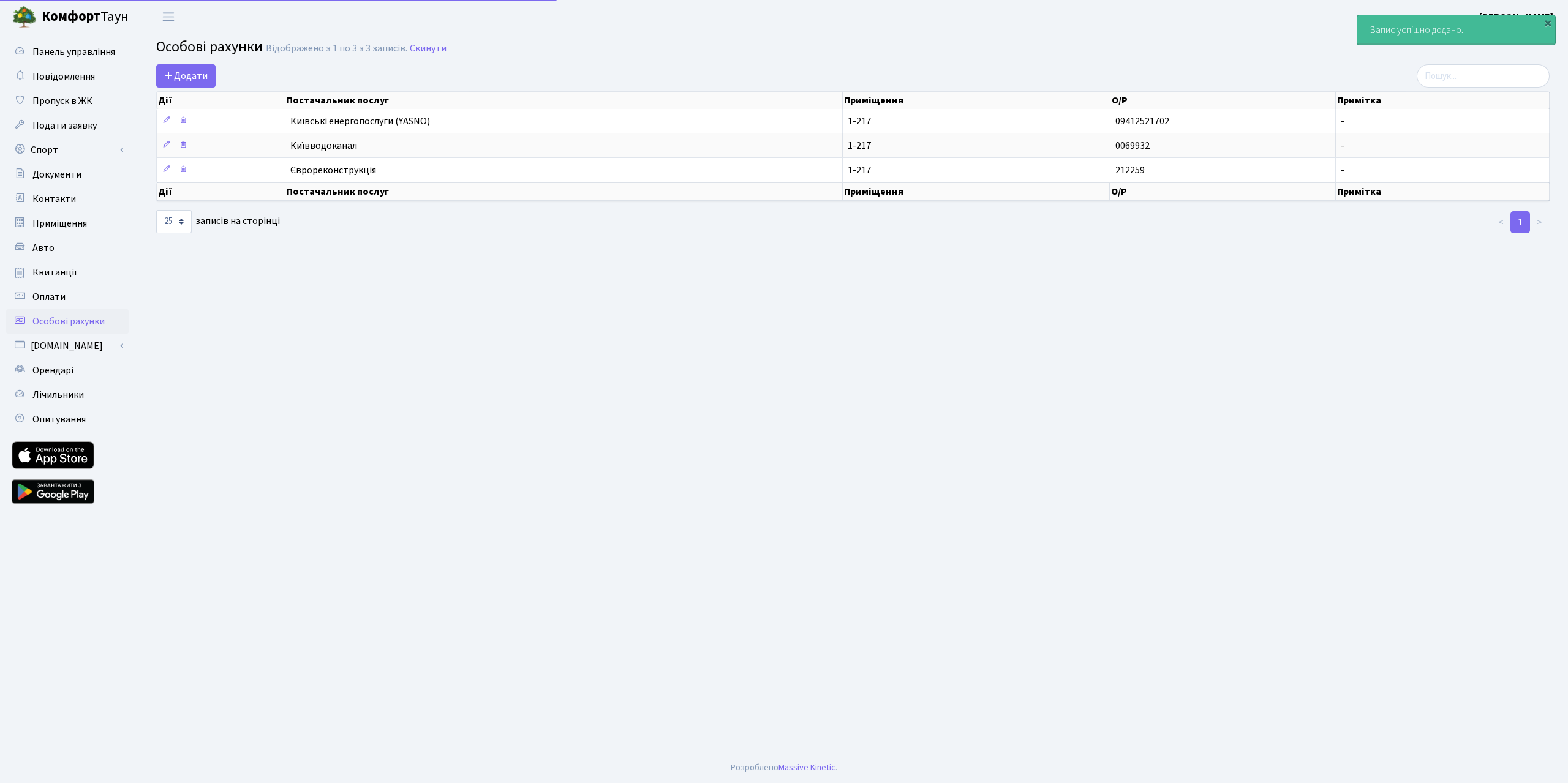
select select "25"
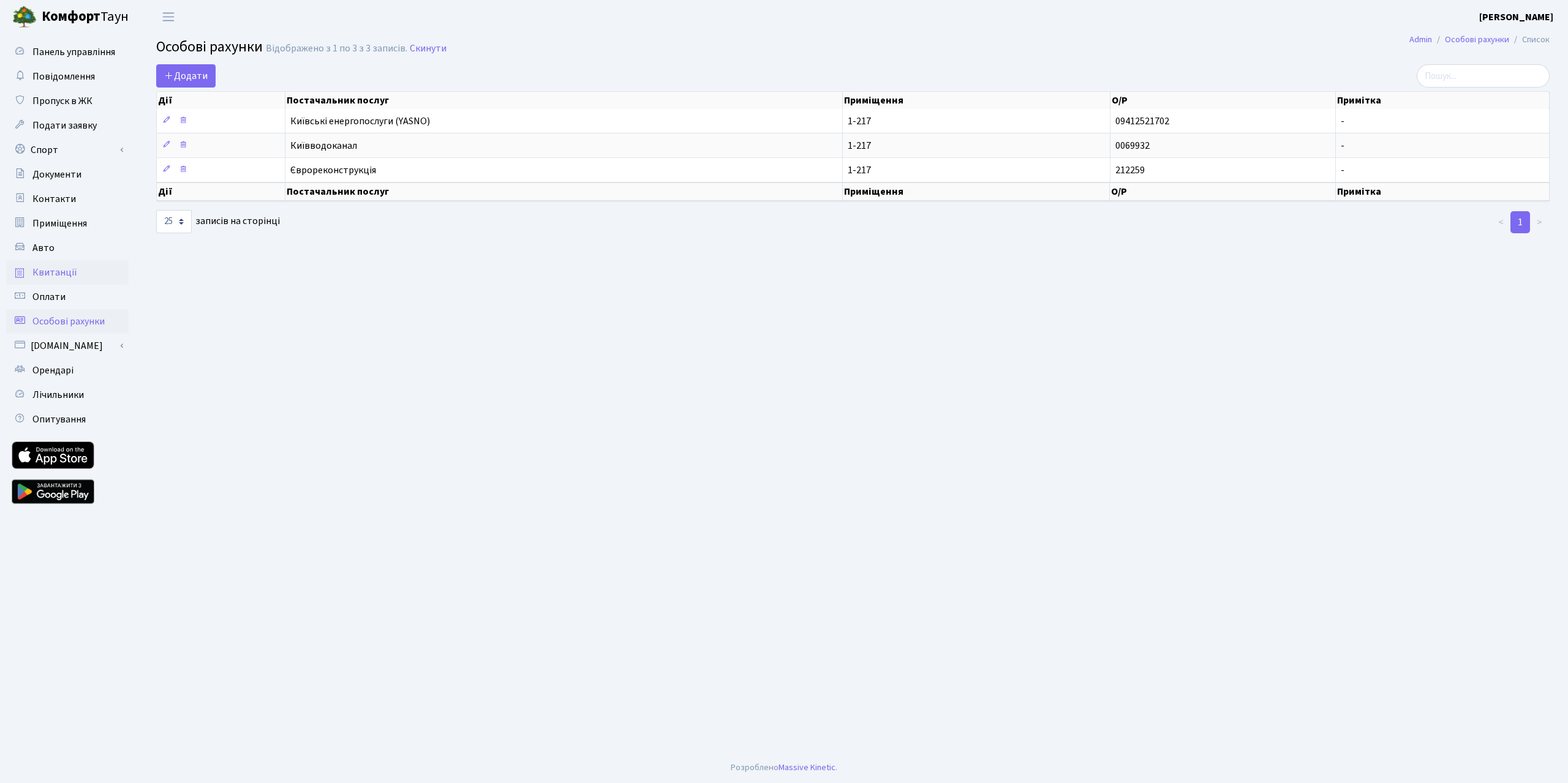
click at [77, 279] on span "Квитанції" at bounding box center [54, 273] width 45 height 14
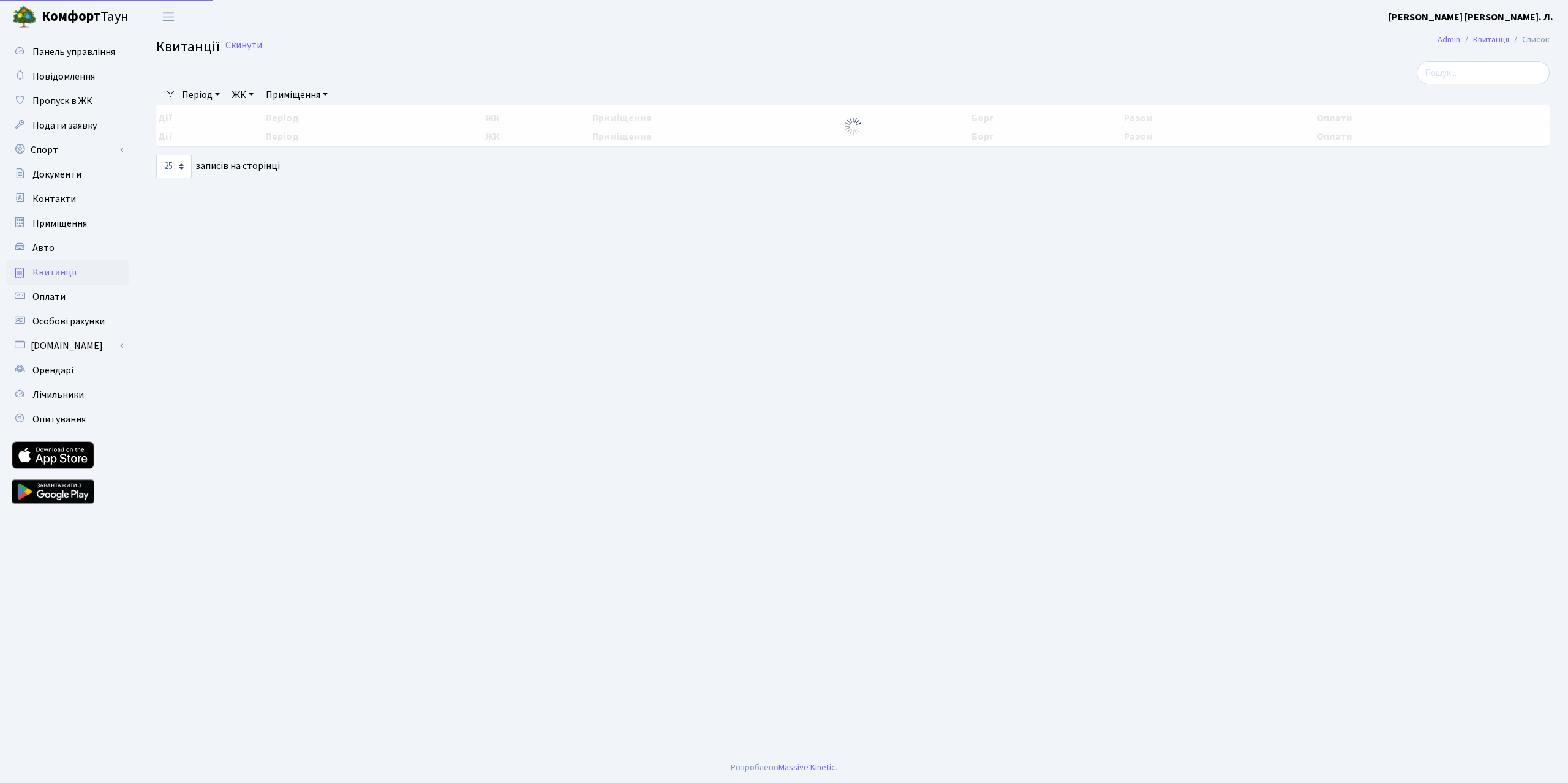
select select "25"
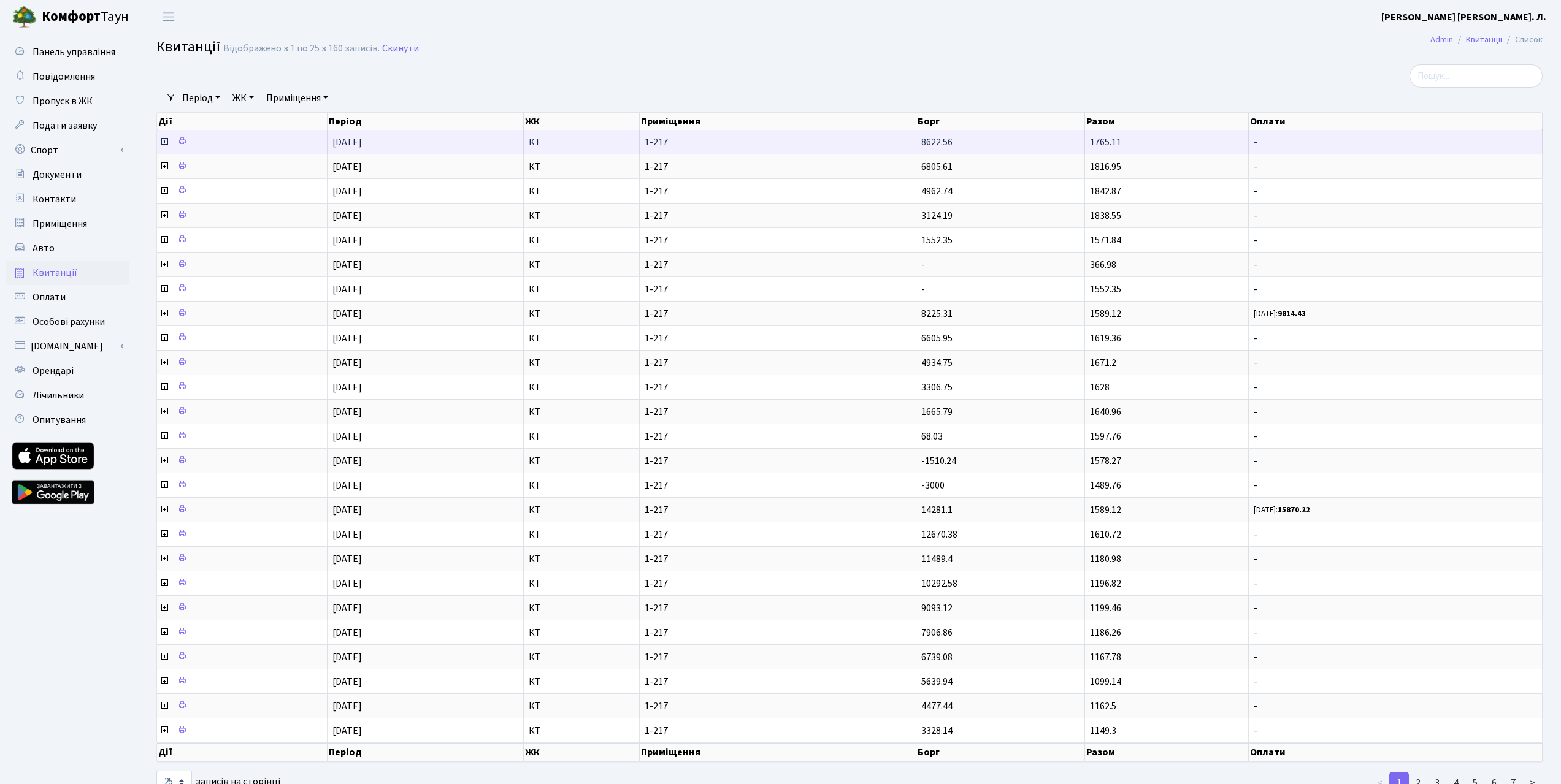
click at [161, 147] on icon at bounding box center [164, 142] width 10 height 10
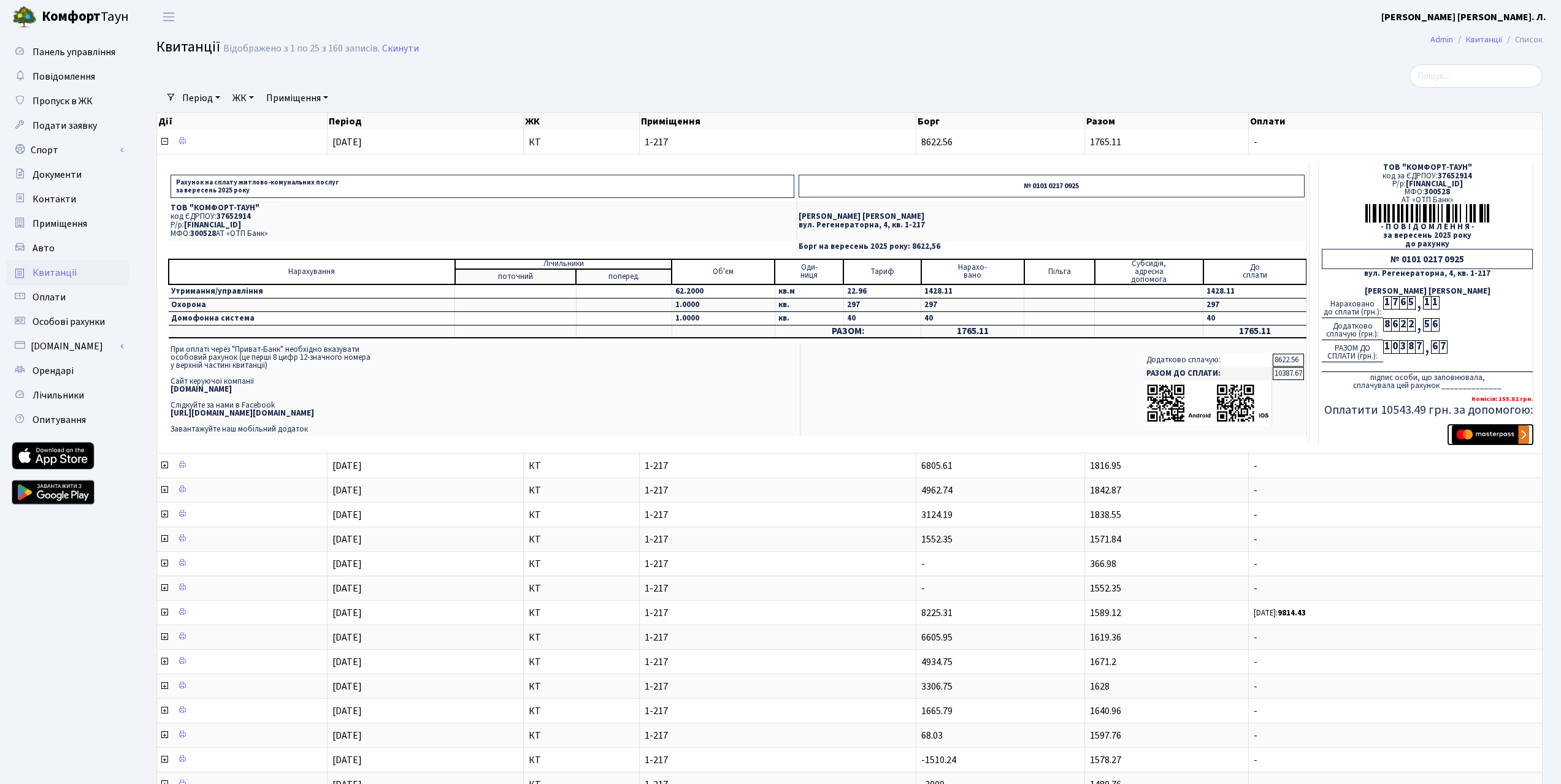
click at [1492, 444] on img "submit" at bounding box center [1490, 435] width 77 height 19
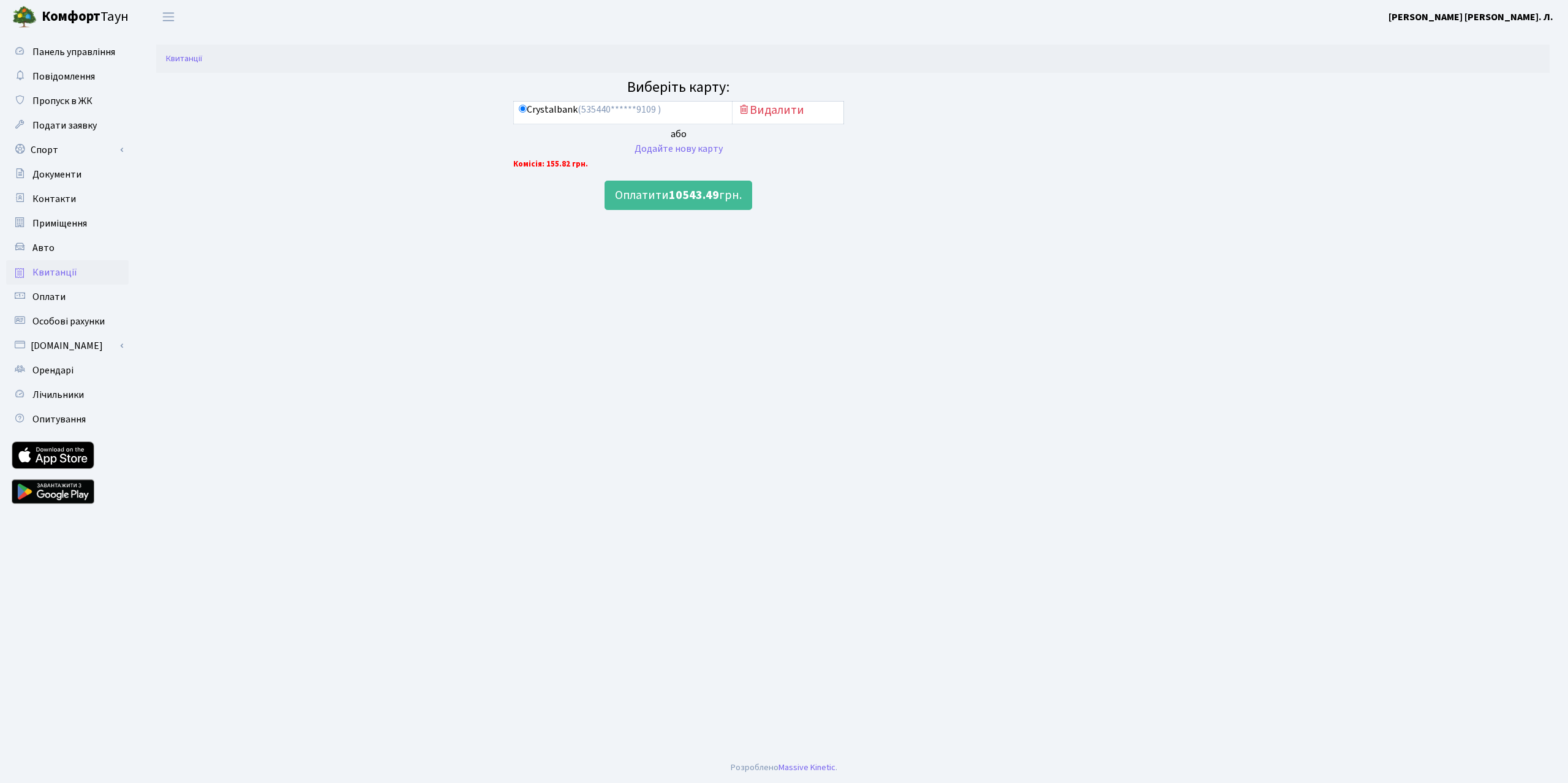
click at [77, 279] on span "Квитанції" at bounding box center [54, 273] width 45 height 14
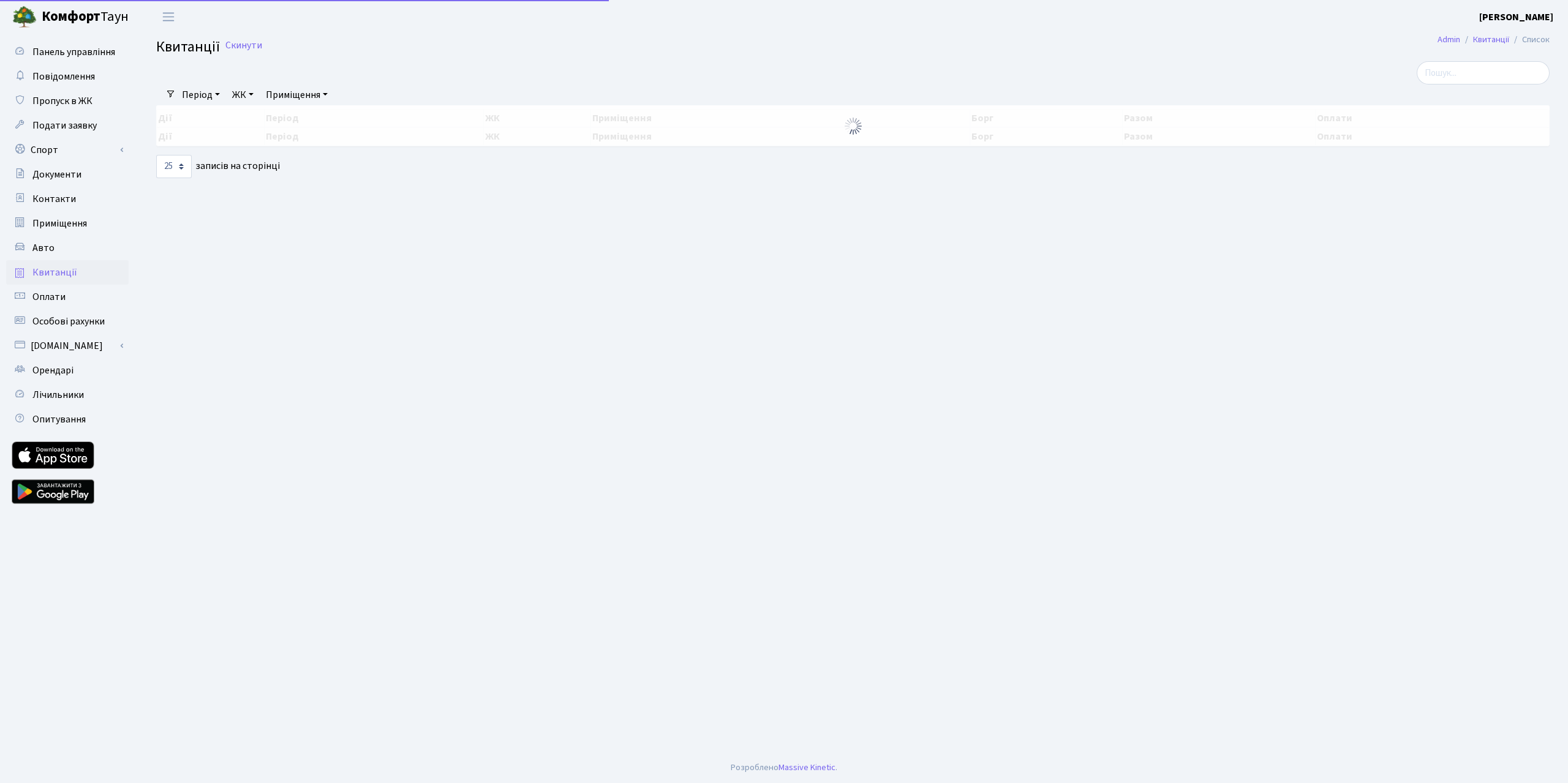
select select "25"
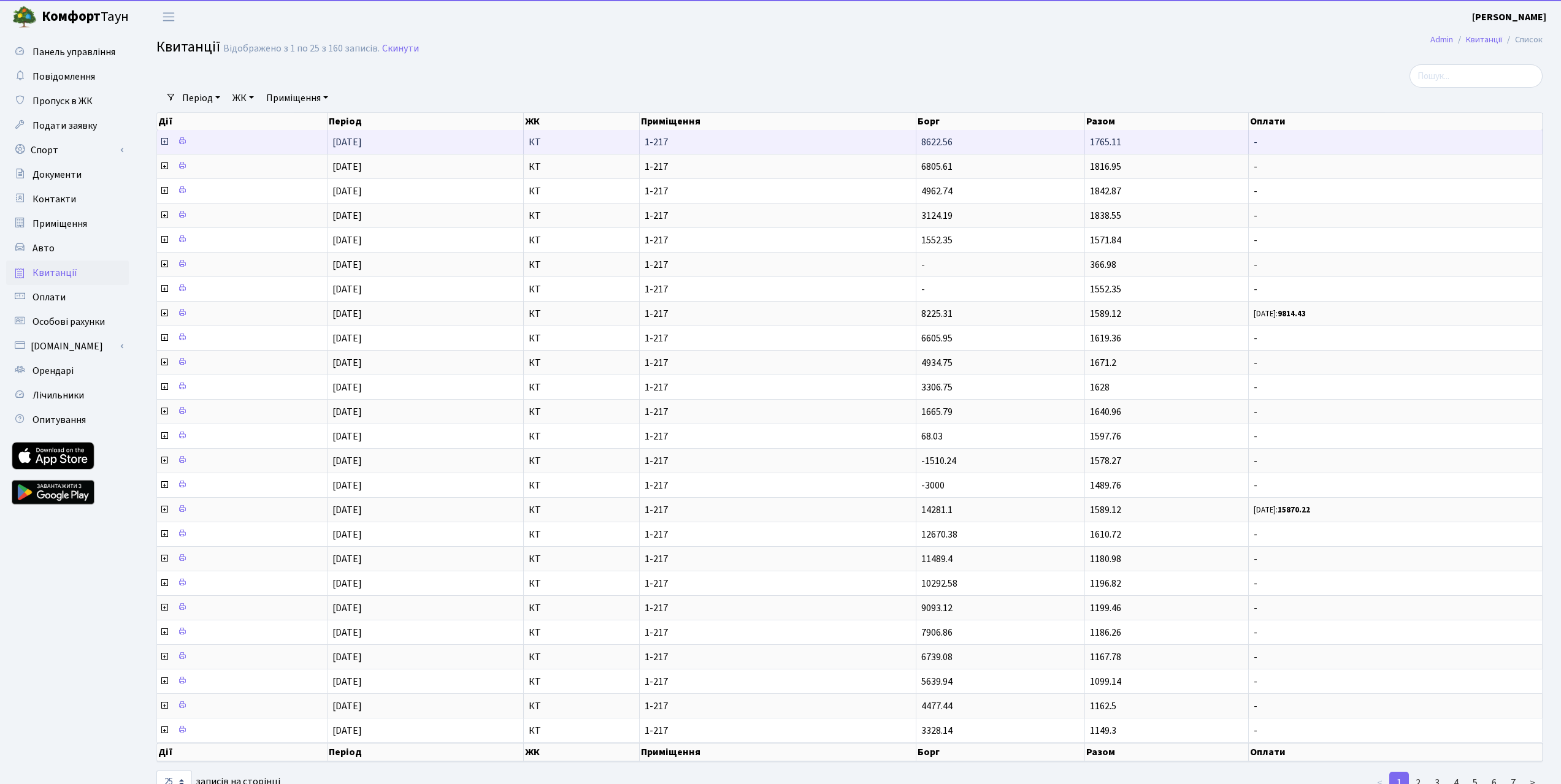
click at [164, 147] on icon at bounding box center [164, 142] width 10 height 10
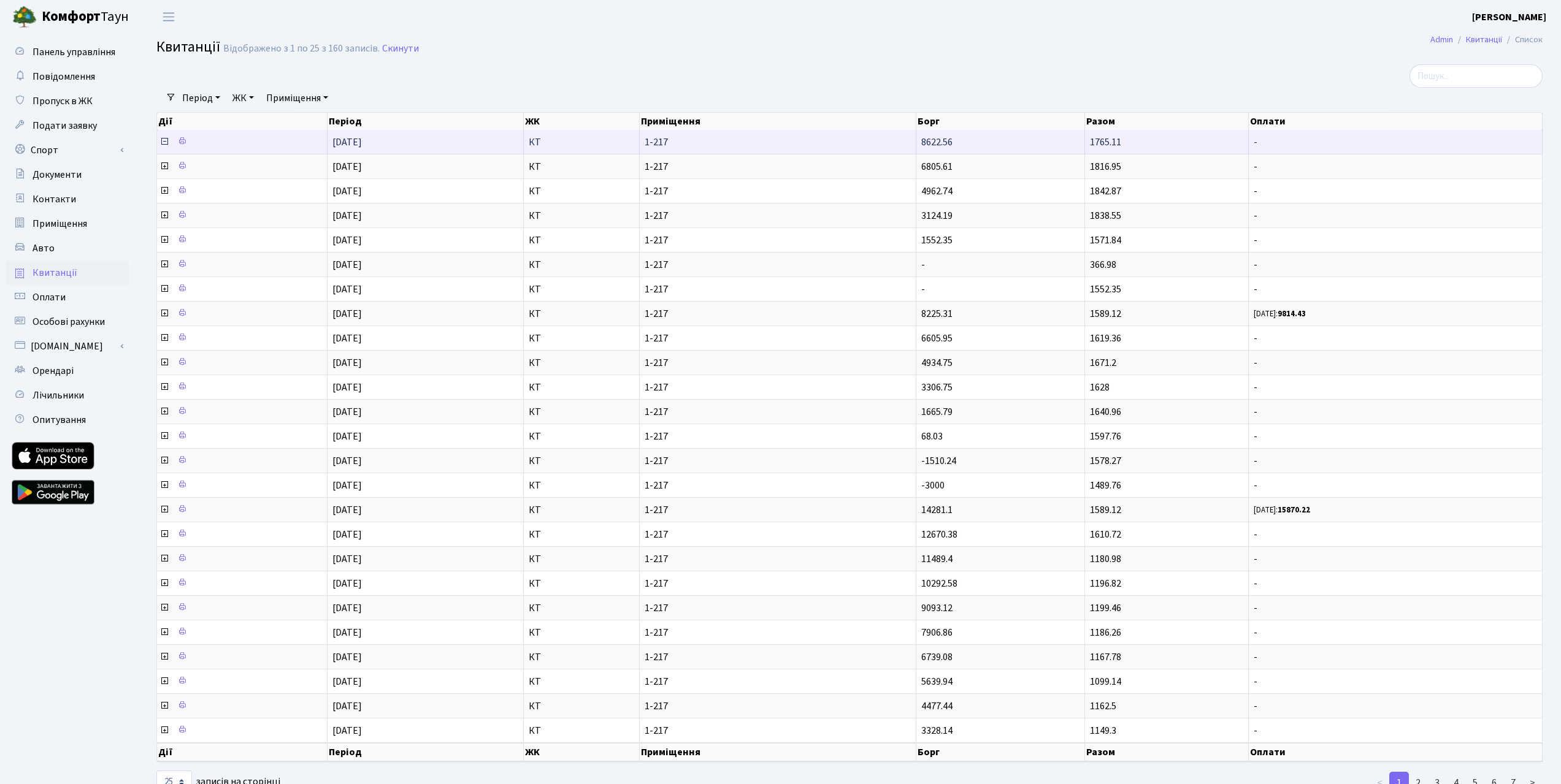
click at [164, 147] on icon at bounding box center [164, 142] width 10 height 10
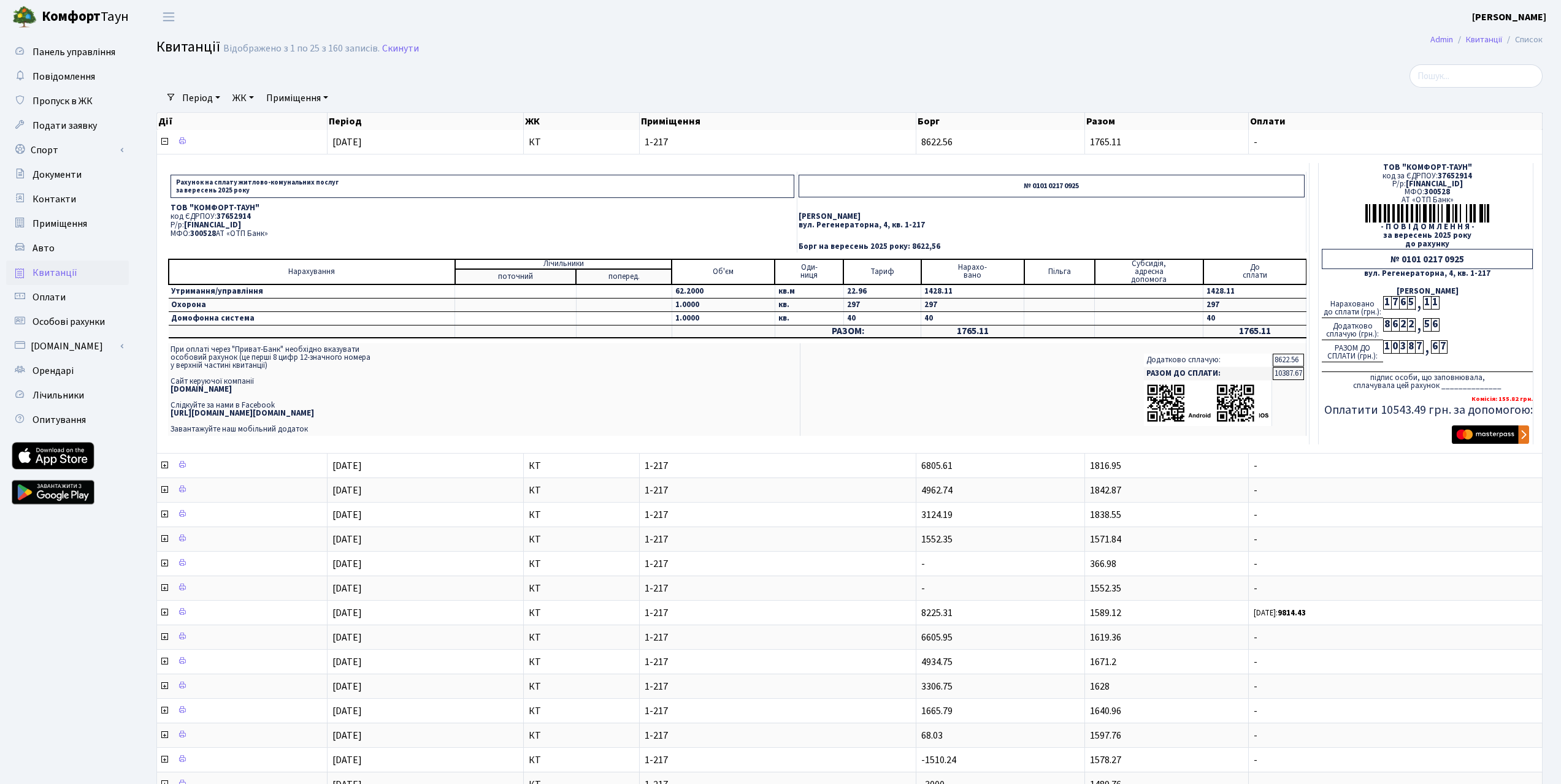
drag, startPoint x: 186, startPoint y: 254, endPoint x: 317, endPoint y: 253, distance: 131.0
click at [317, 230] on p "Р/р: UA063005280000026000000026495" at bounding box center [482, 225] width 624 height 8
copy span "UA063005280000026000000026495"
click at [192, 212] on p "ТОВ "КОМФОРТ-ТАУН"" at bounding box center [482, 208] width 624 height 8
drag, startPoint x: 170, startPoint y: 236, endPoint x: 263, endPoint y: 234, distance: 93.0
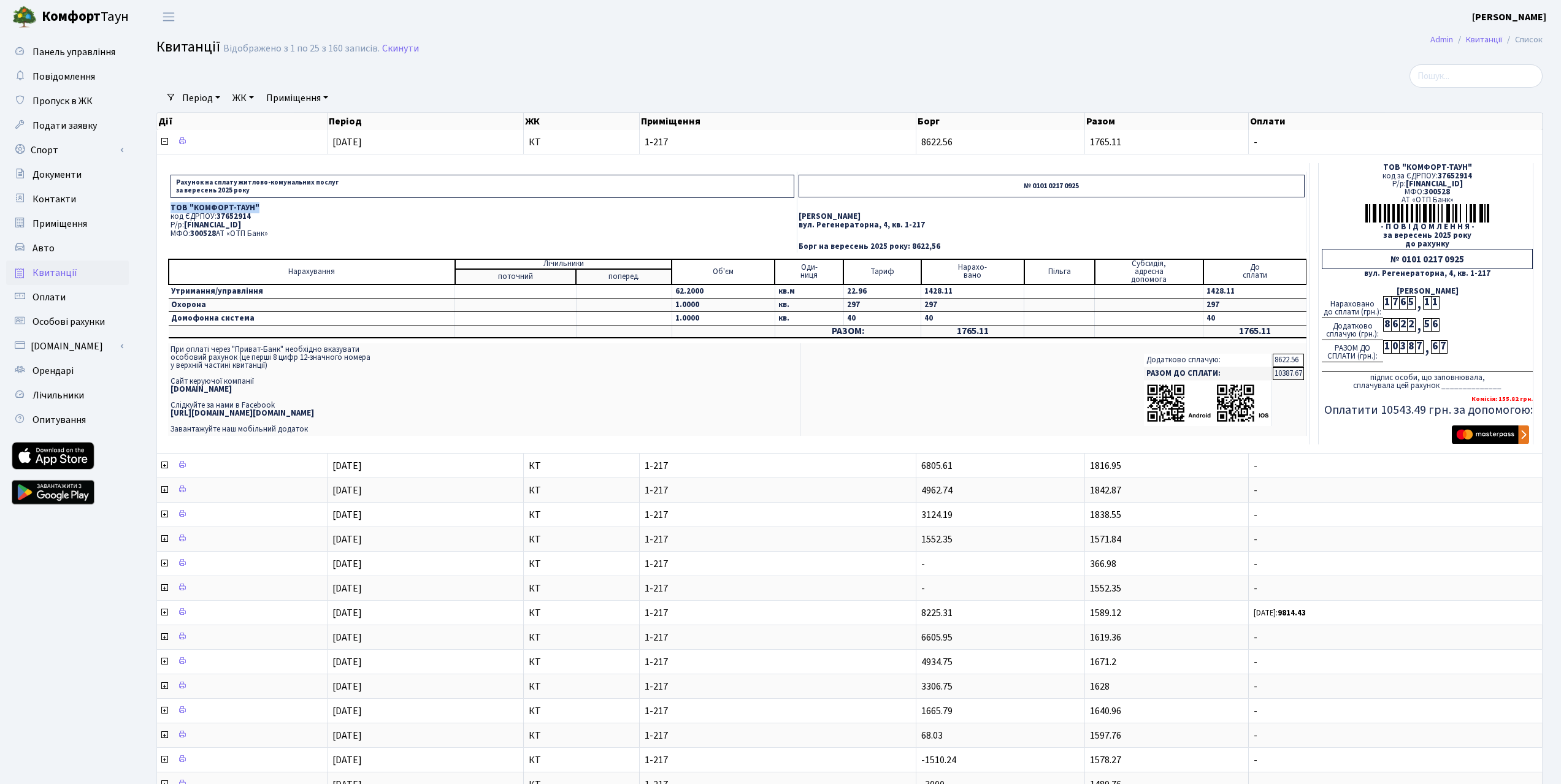
click at [263, 234] on td "ТОВ "КОМФОРТ-ТАУН" код ЄДРПОУ: 37652914 Р/р: UA063005280000026000000026495 МФО:…" at bounding box center [482, 220] width 628 height 40
copy p "ТОВ "КОМФОРТ-ТАУН""
drag, startPoint x: 190, startPoint y: 264, endPoint x: 215, endPoint y: 260, distance: 25.3
click at [215, 239] on span "300528" at bounding box center [203, 233] width 25 height 11
copy span "300528"
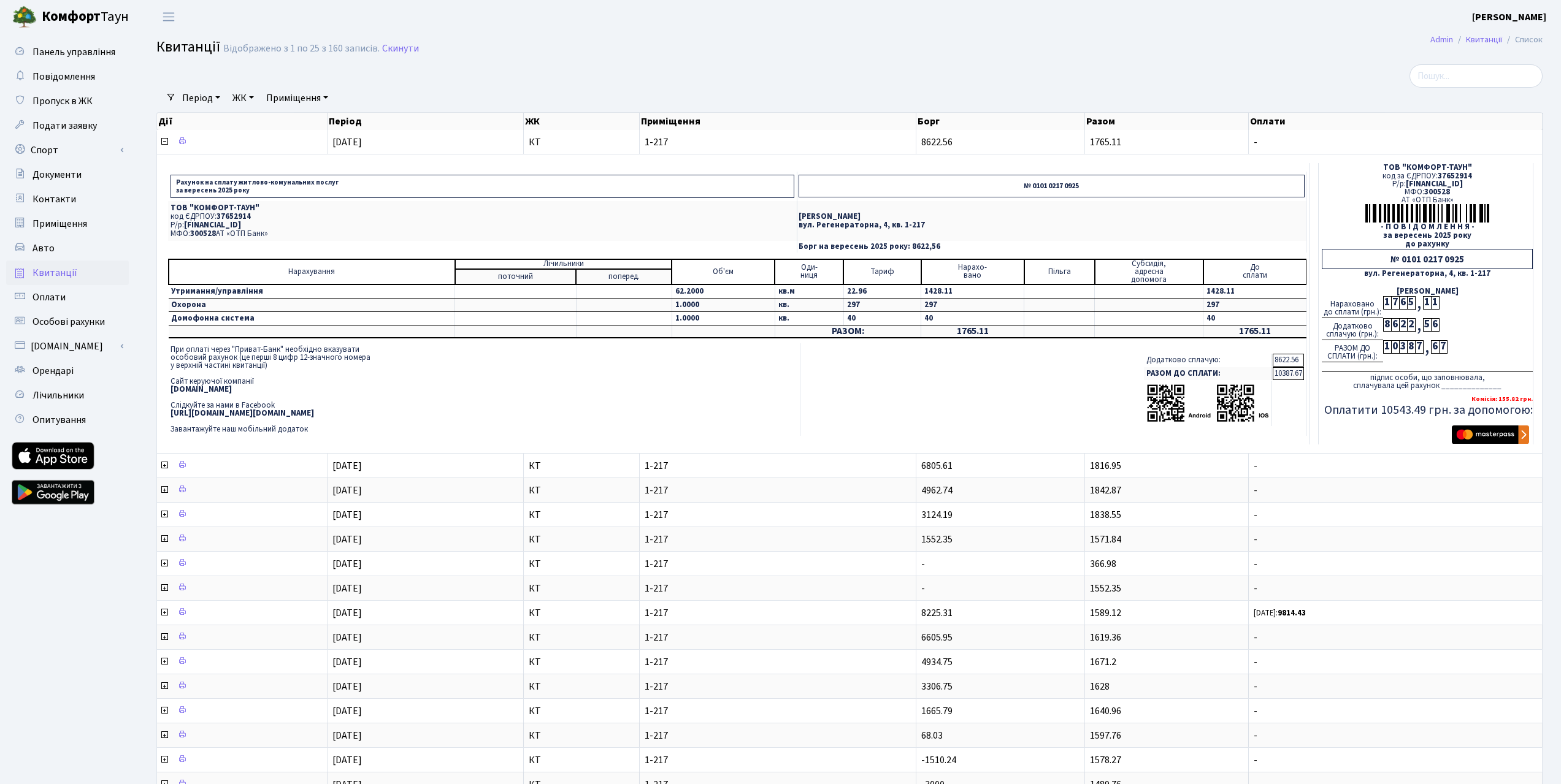
click at [505, 411] on td "При оплаті через "Приват-Банк" необхідно вказувати особовий рахунок (це перші 8…" at bounding box center [483, 389] width 632 height 92
drag, startPoint x: 774, startPoint y: 247, endPoint x: 928, endPoint y: 252, distance: 154.1
click at [928, 241] on td "Дяченко Сергій Леонідович вул. Регенераторна, 4, кв. 1-217" at bounding box center [1051, 220] width 509 height 40
copy td "Дяченко Сергій Леонідович вул. Регенераторна, 4, кв. 1-217"
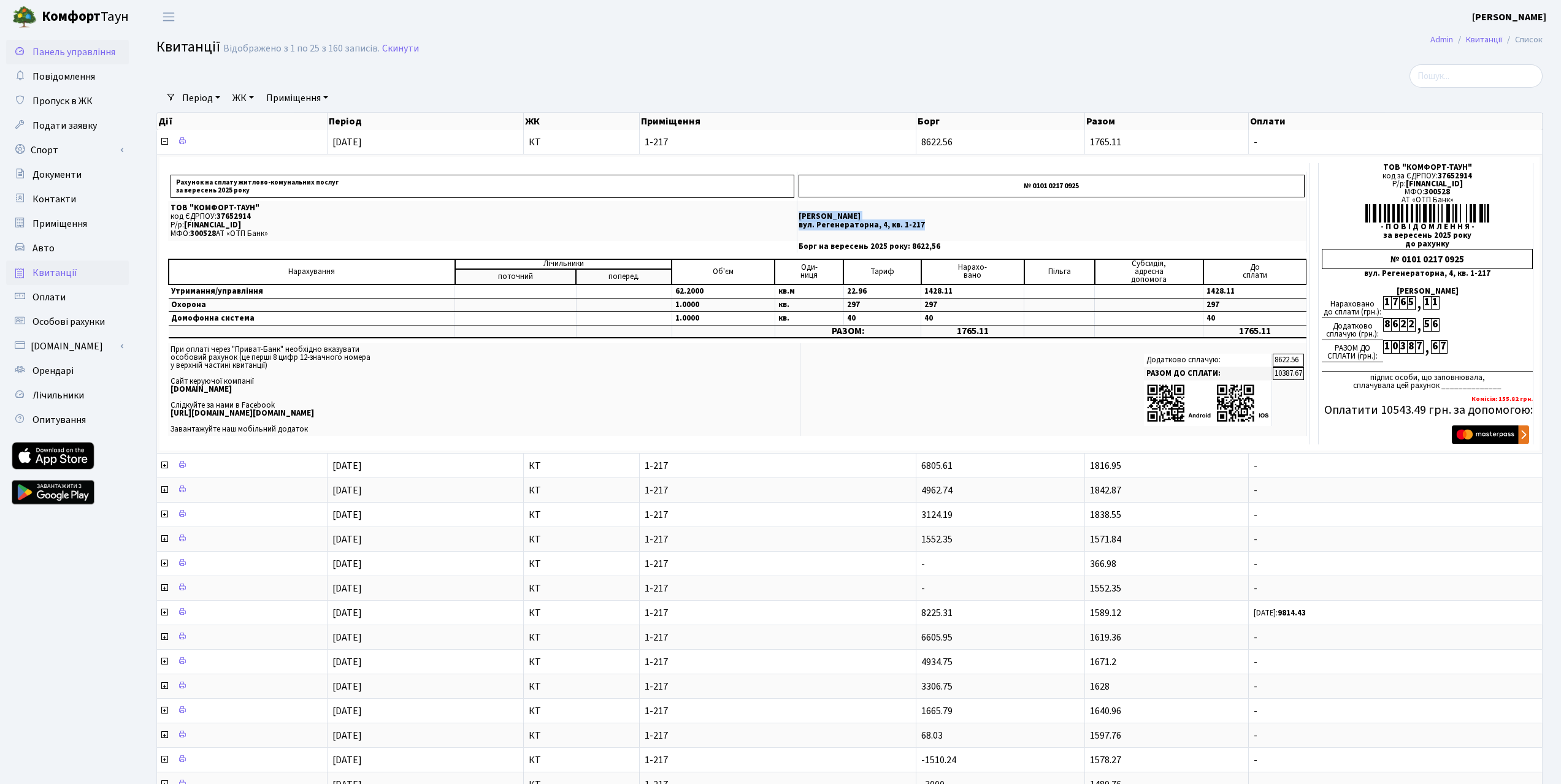
click at [68, 58] on span "Панель управління" at bounding box center [74, 53] width 83 height 14
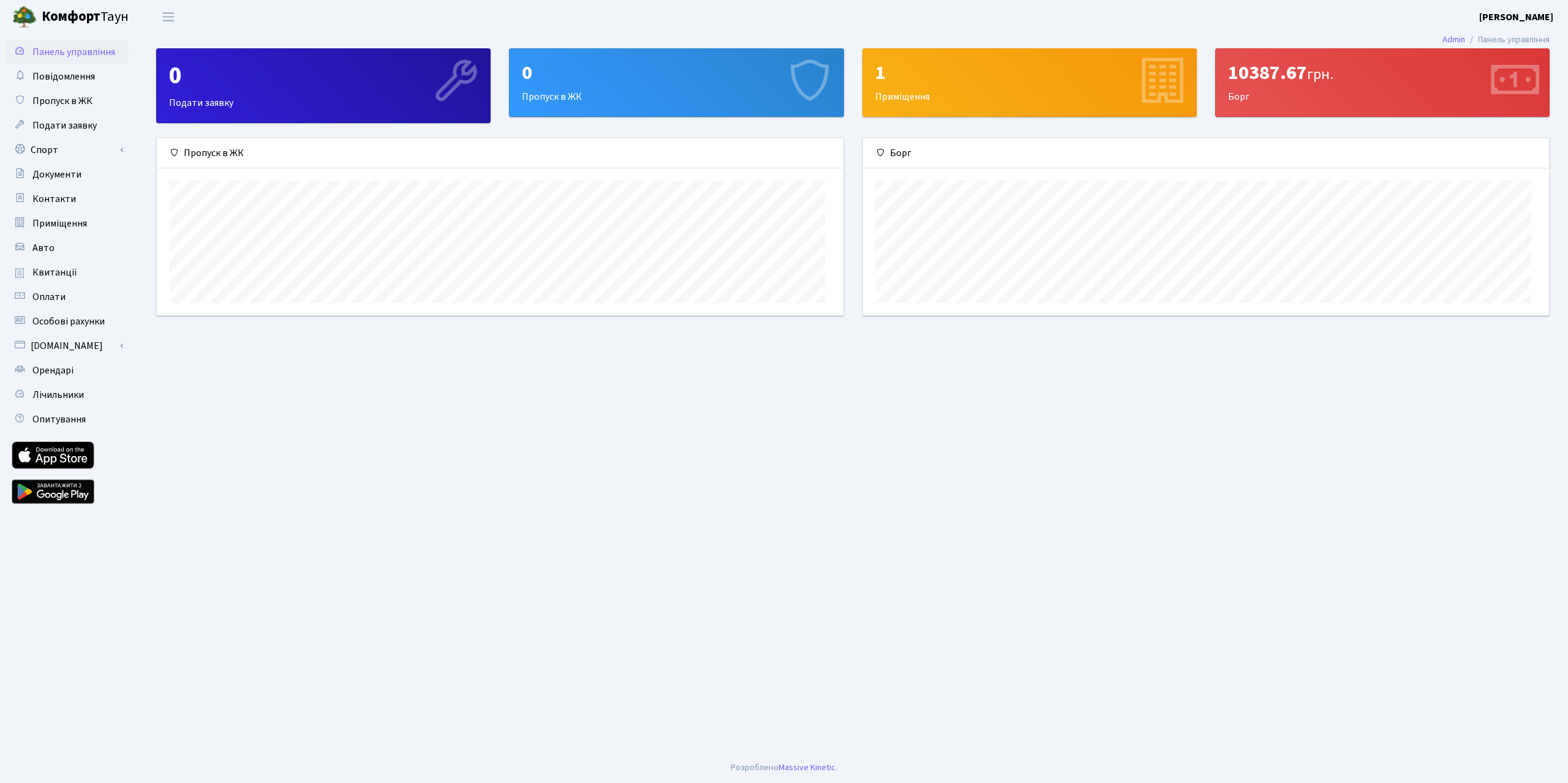
scroll to position [190, 686]
click at [1300, 85] on div "10387.67 грн." at bounding box center [1382, 72] width 309 height 23
drag, startPoint x: 1533, startPoint y: 83, endPoint x: 1527, endPoint y: 86, distance: 6.7
click at [1533, 83] on icon at bounding box center [1513, 82] width 58 height 58
click at [1508, 17] on b "[PERSON_NAME]" at bounding box center [1516, 17] width 75 height 14
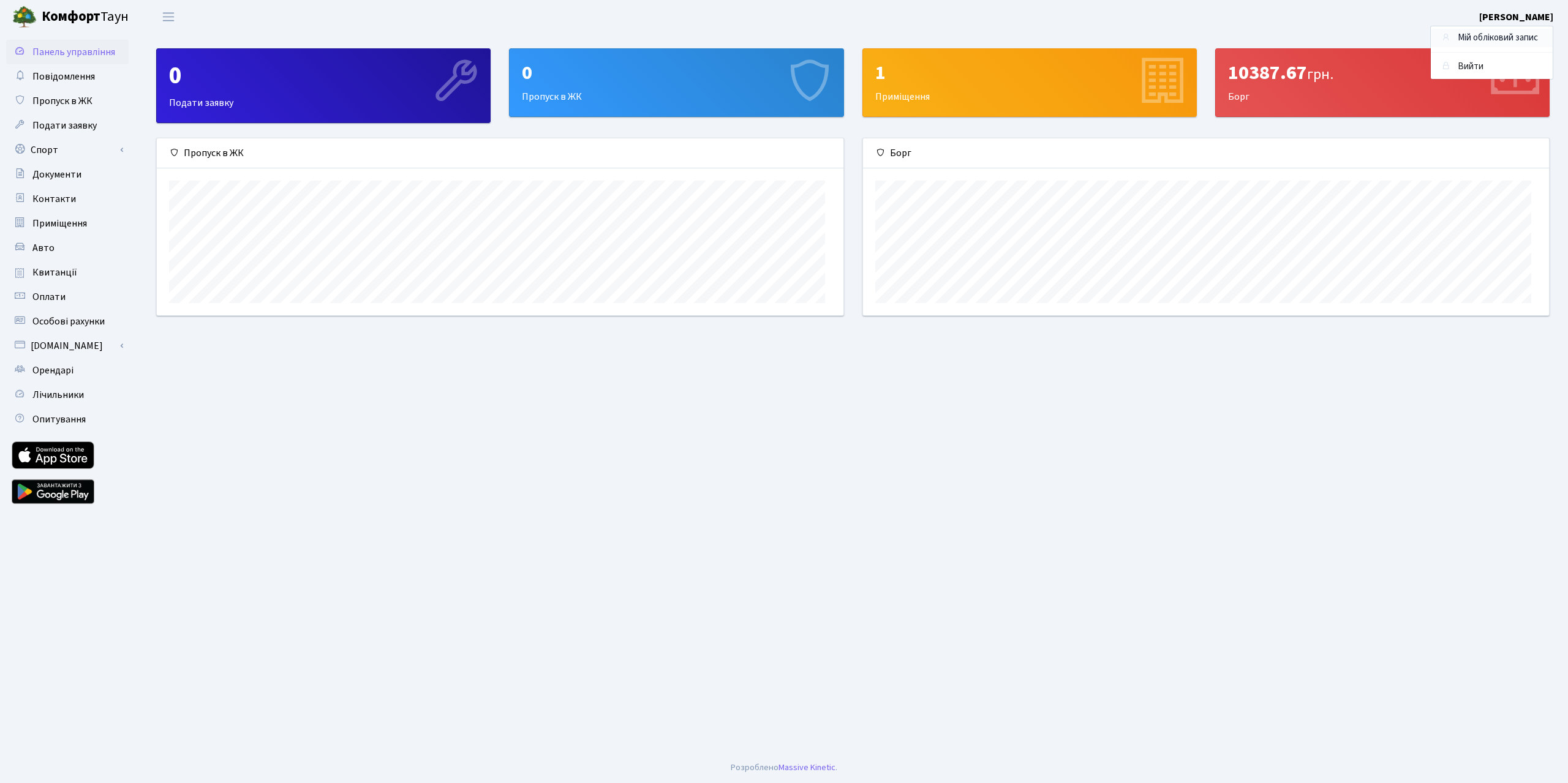
click at [1494, 41] on link "Мій обліковий запис" at bounding box center [1492, 38] width 122 height 19
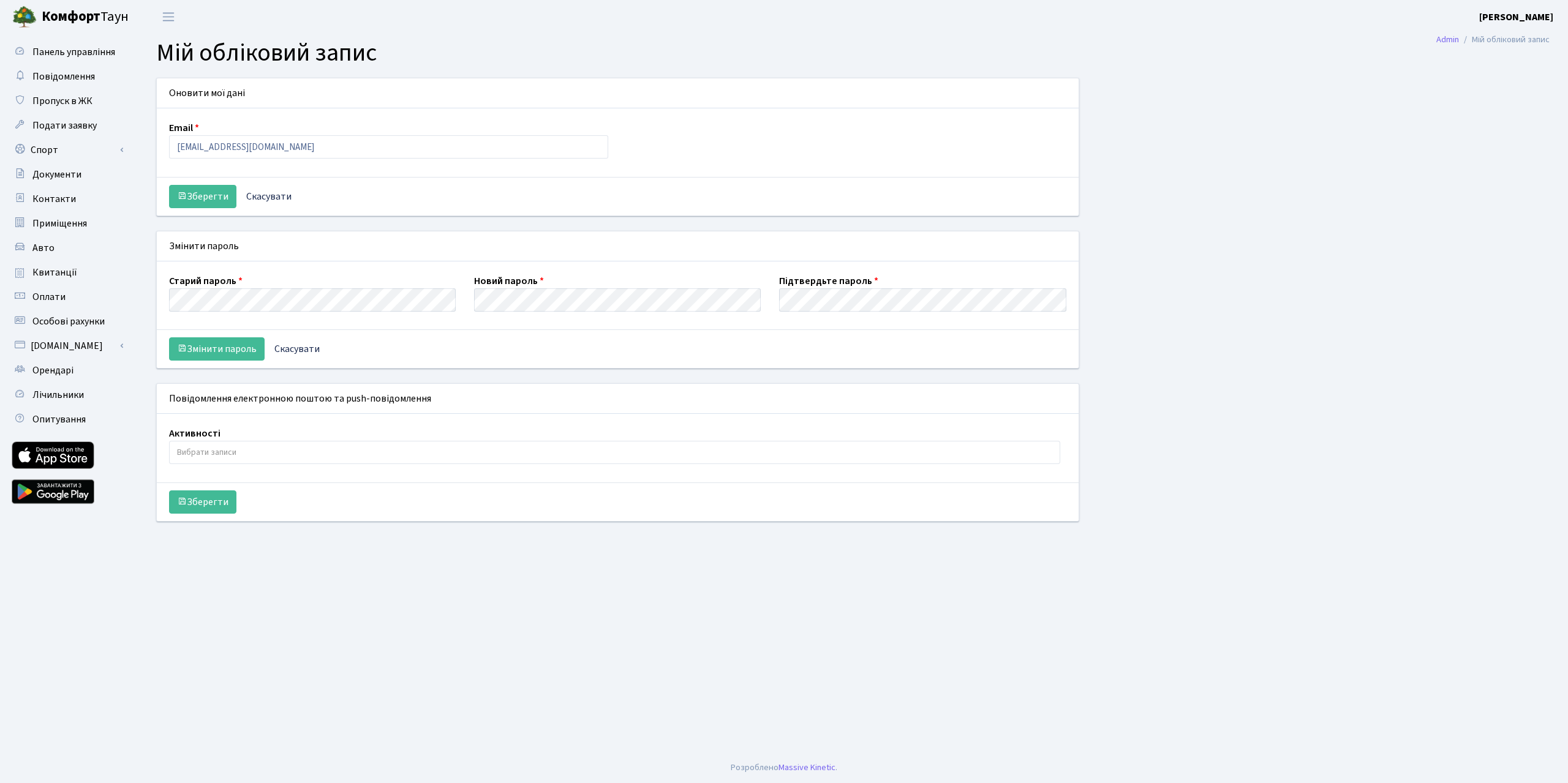
select select
click at [65, 304] on span "Оплати" at bounding box center [48, 297] width 33 height 14
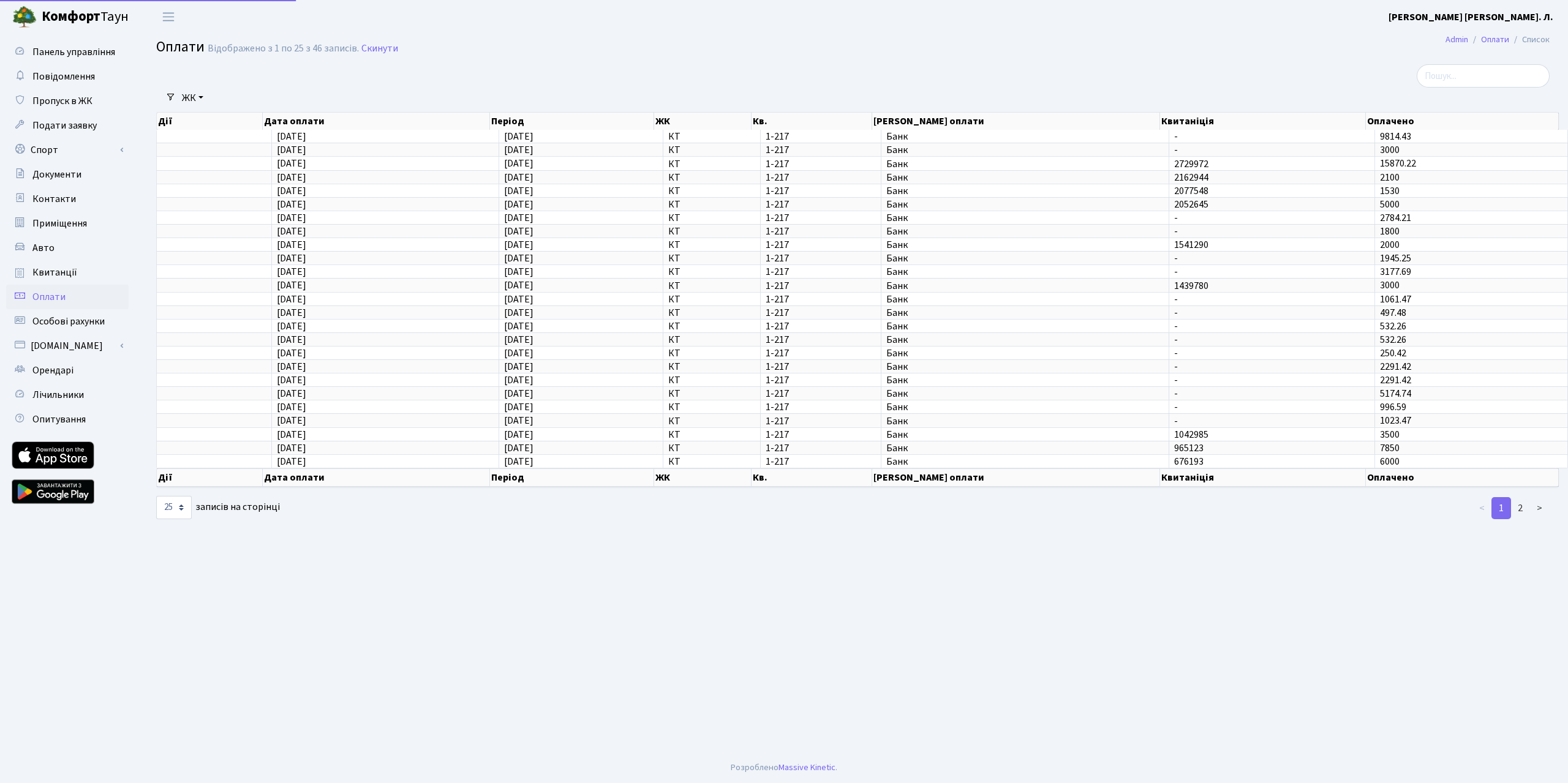
select select "25"
